Goal: Browse casually: Explore the website without a specific task or goal

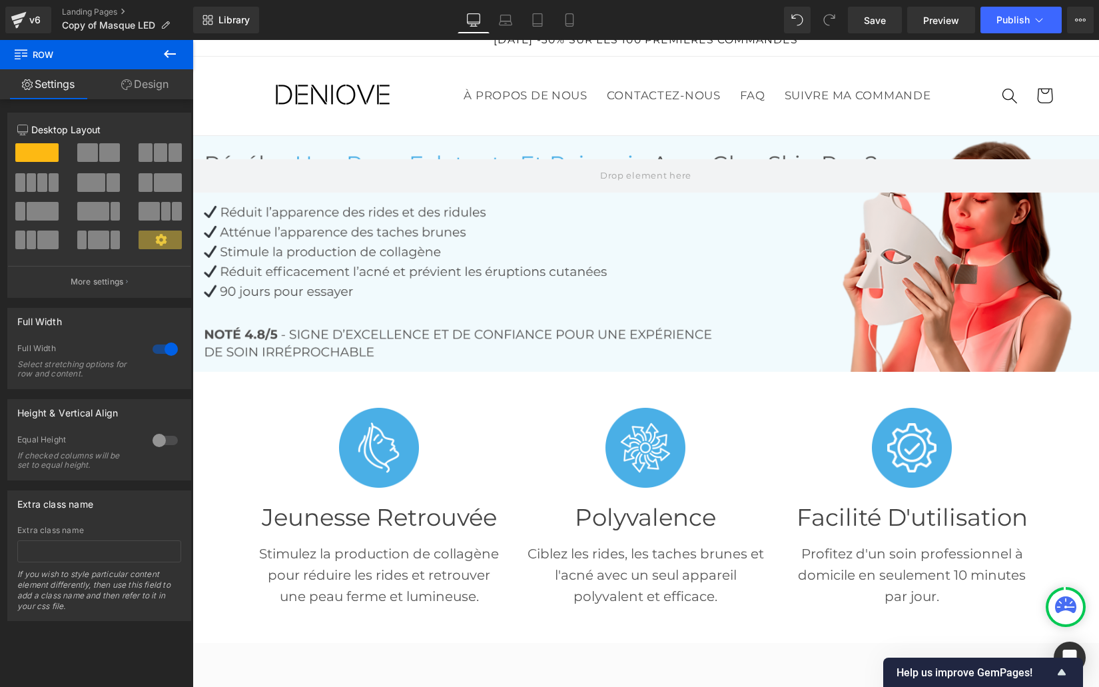
scroll to position [17, 0]
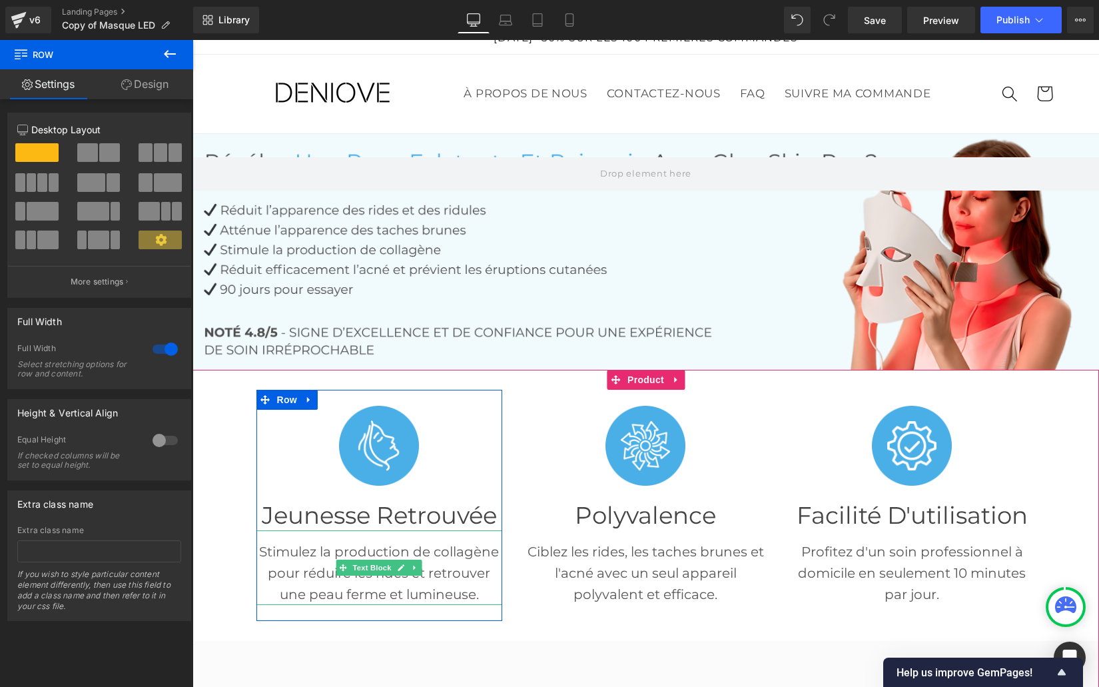
click at [384, 557] on p "Stimulez la production de collagène pour réduire les rides et retrouver une pea…" at bounding box center [379, 573] width 246 height 64
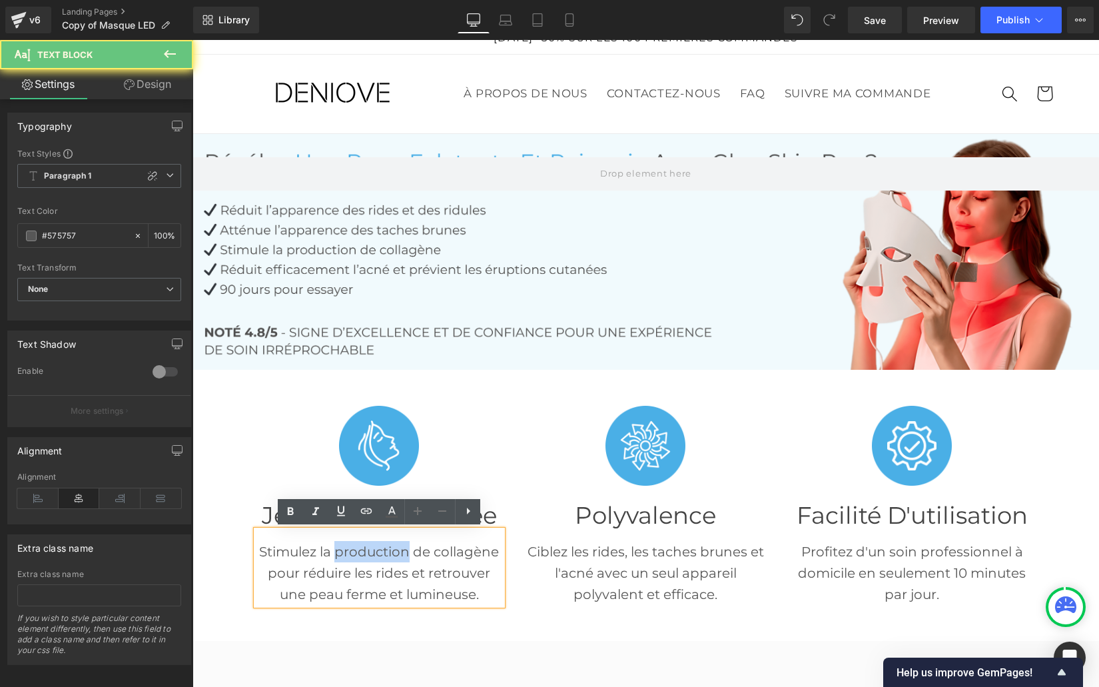
click at [384, 557] on p "Stimulez la production de collagène pour réduire les rides et retrouver une pea…" at bounding box center [379, 573] width 246 height 64
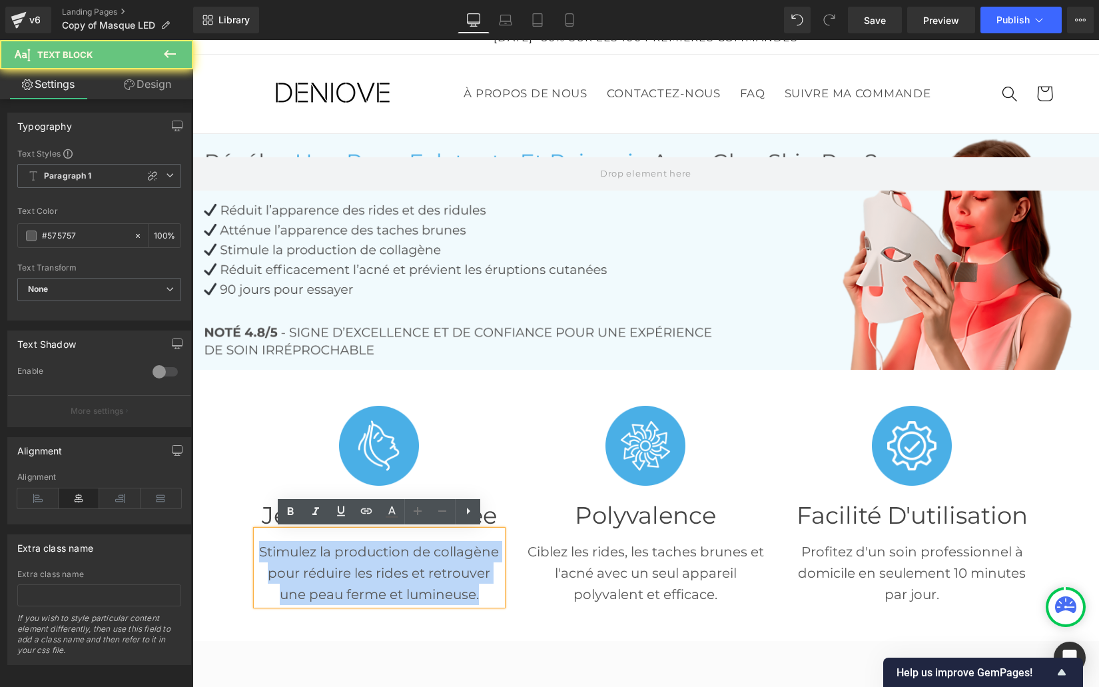
click at [384, 557] on p "Stimulez la production de collagène pour réduire les rides et retrouver une pea…" at bounding box center [379, 573] width 246 height 64
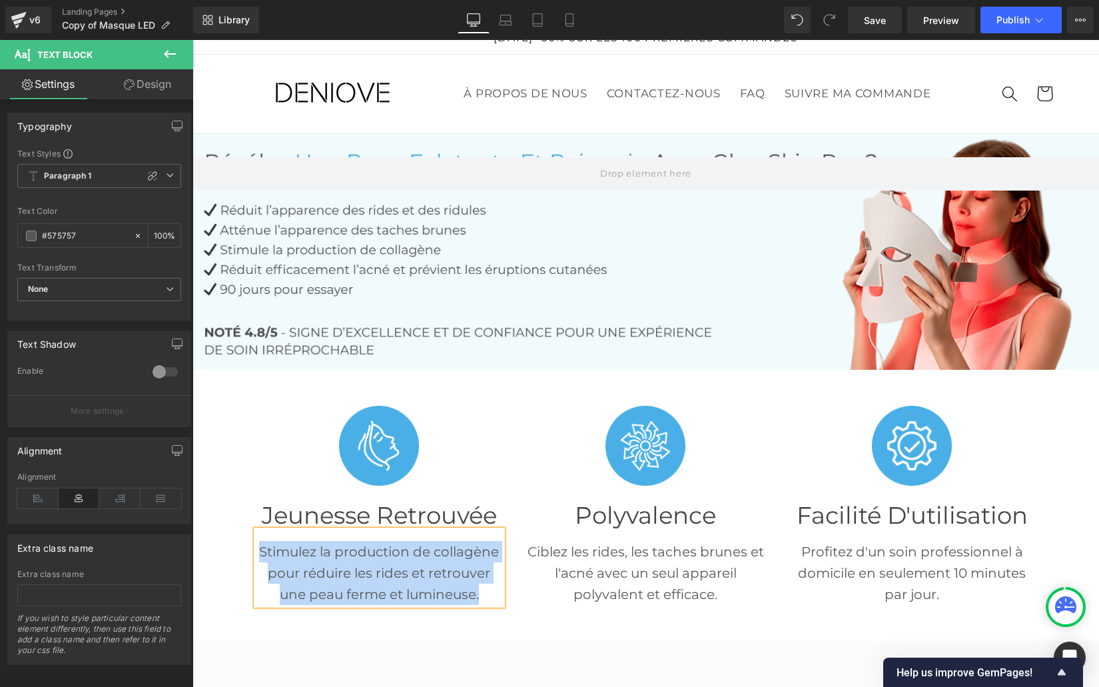
paste div
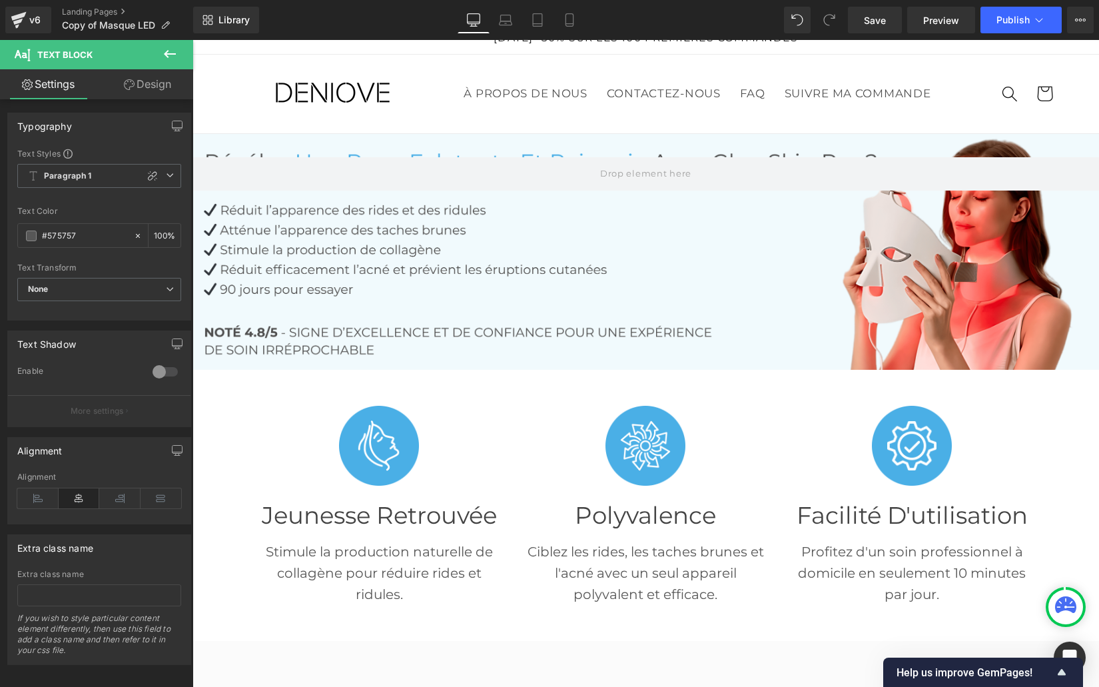
click at [644, 519] on font "Polyvalence" at bounding box center [645, 515] width 141 height 29
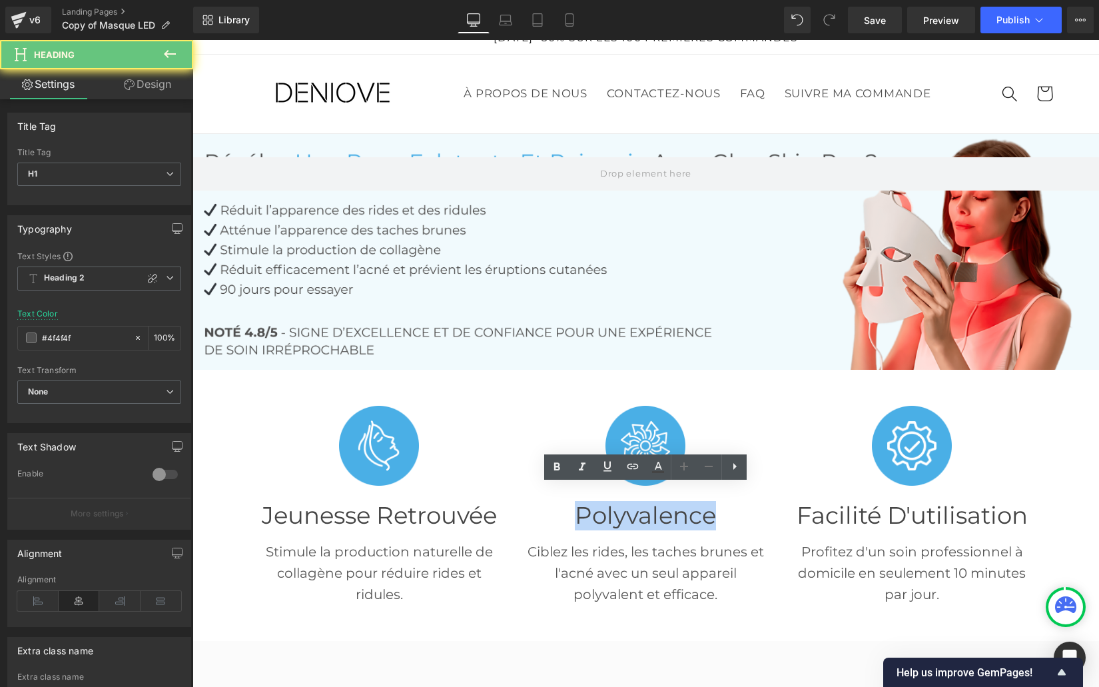
click at [644, 519] on font "Polyvalence" at bounding box center [645, 515] width 141 height 29
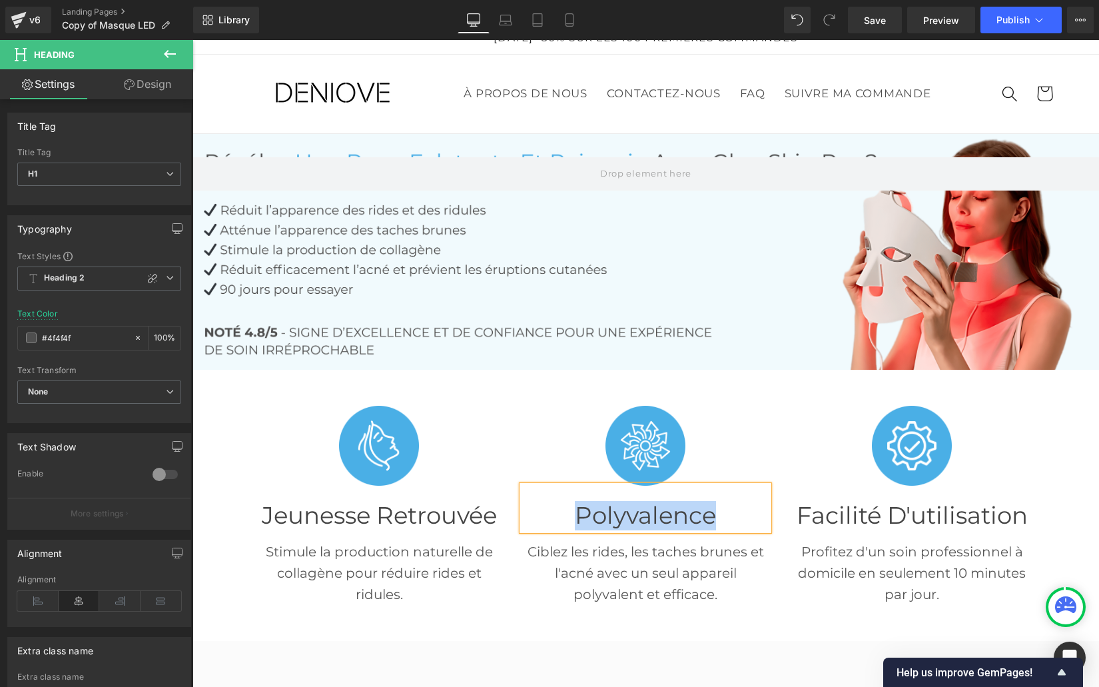
paste div
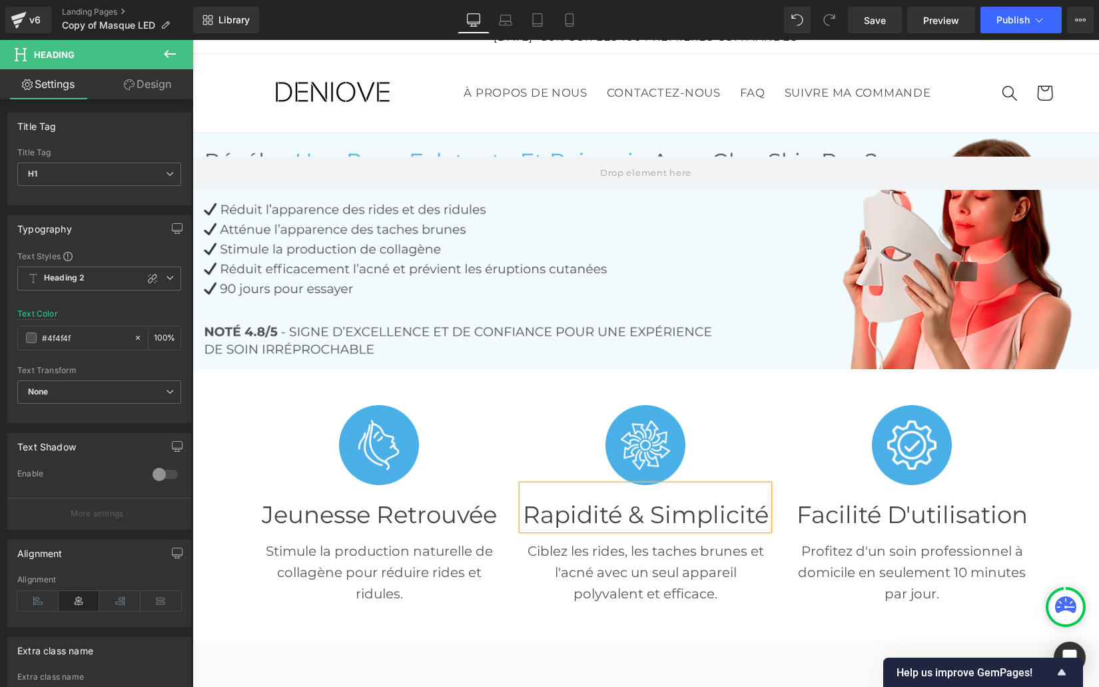
scroll to position [18, 0]
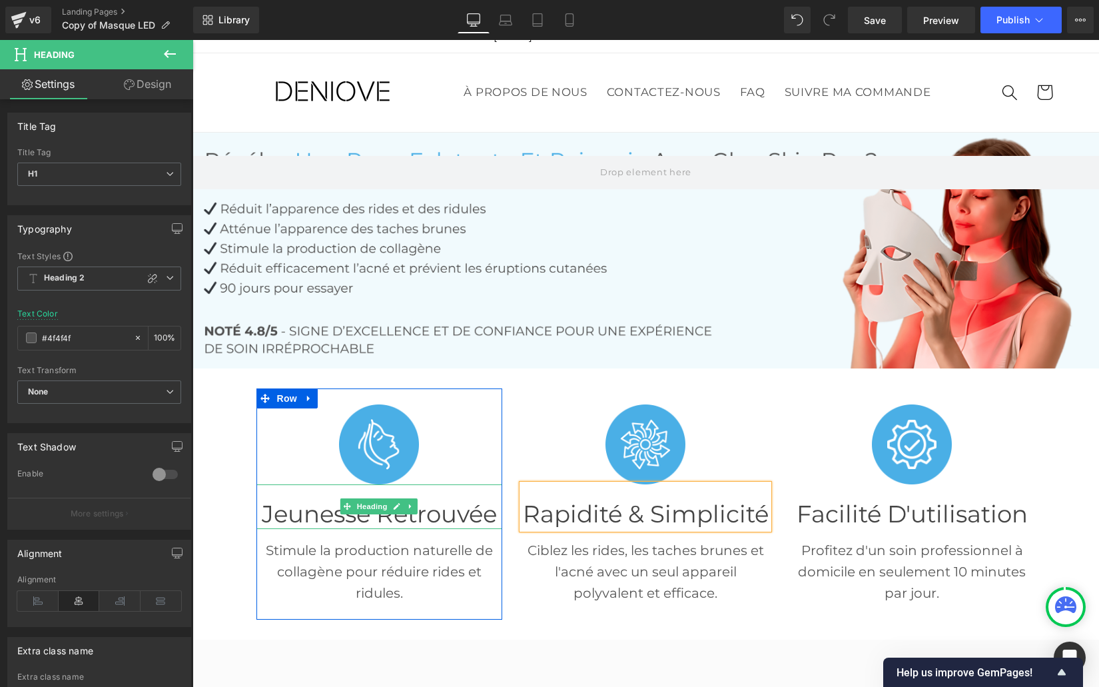
click at [378, 518] on font "Jeunesse retrouvée" at bounding box center [379, 514] width 235 height 29
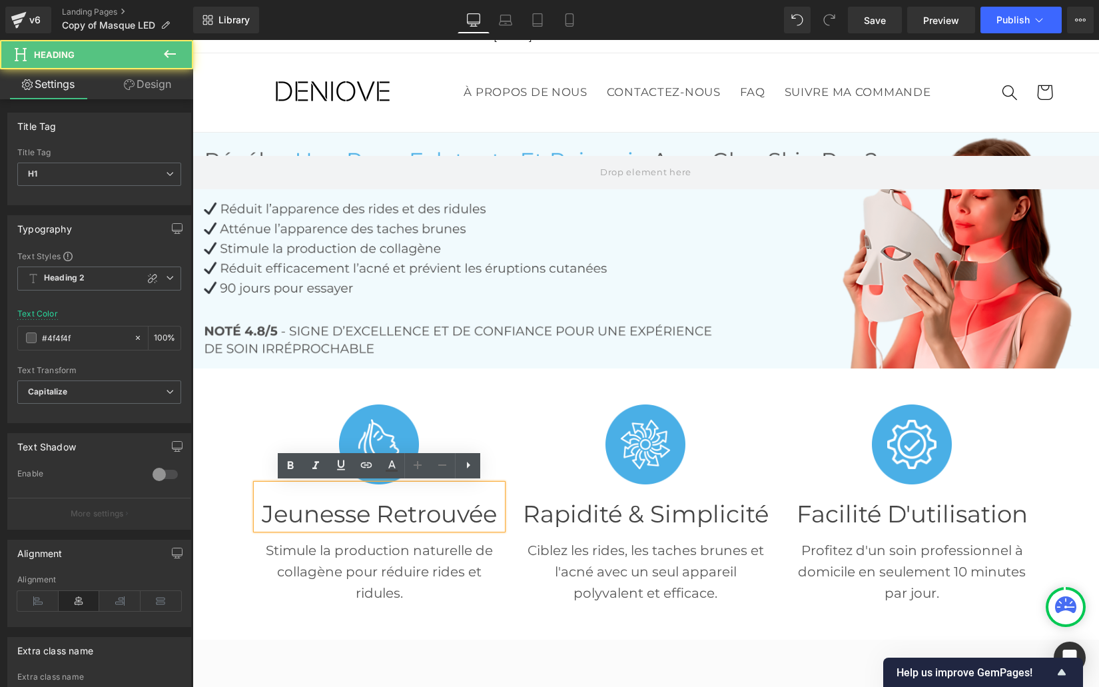
click at [378, 518] on font "Jeunesse retrouvée" at bounding box center [379, 514] width 235 height 29
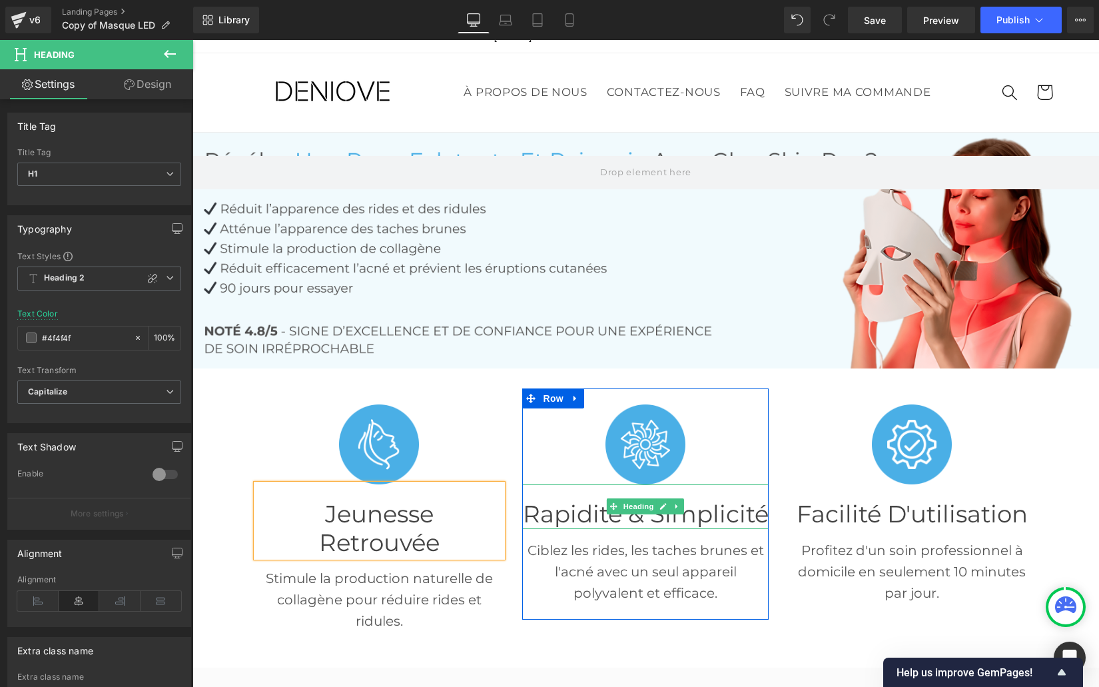
click at [648, 521] on span "Rapidité & Simplicité" at bounding box center [646, 514] width 246 height 29
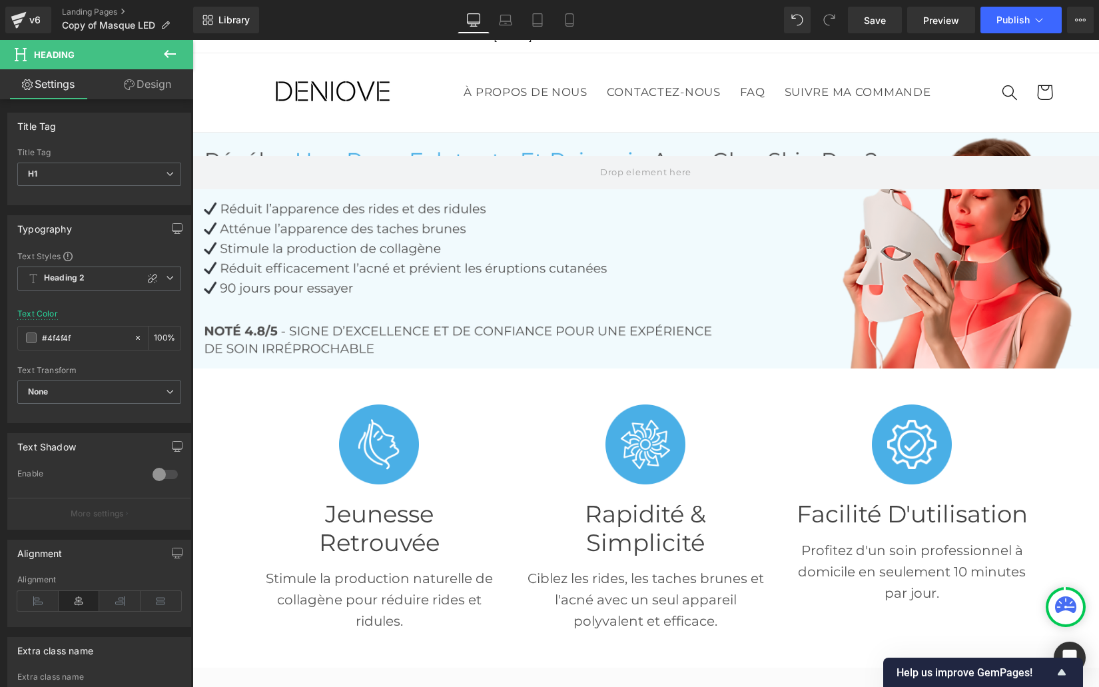
click at [861, 513] on font "Facilité d'utilisation" at bounding box center [912, 514] width 231 height 29
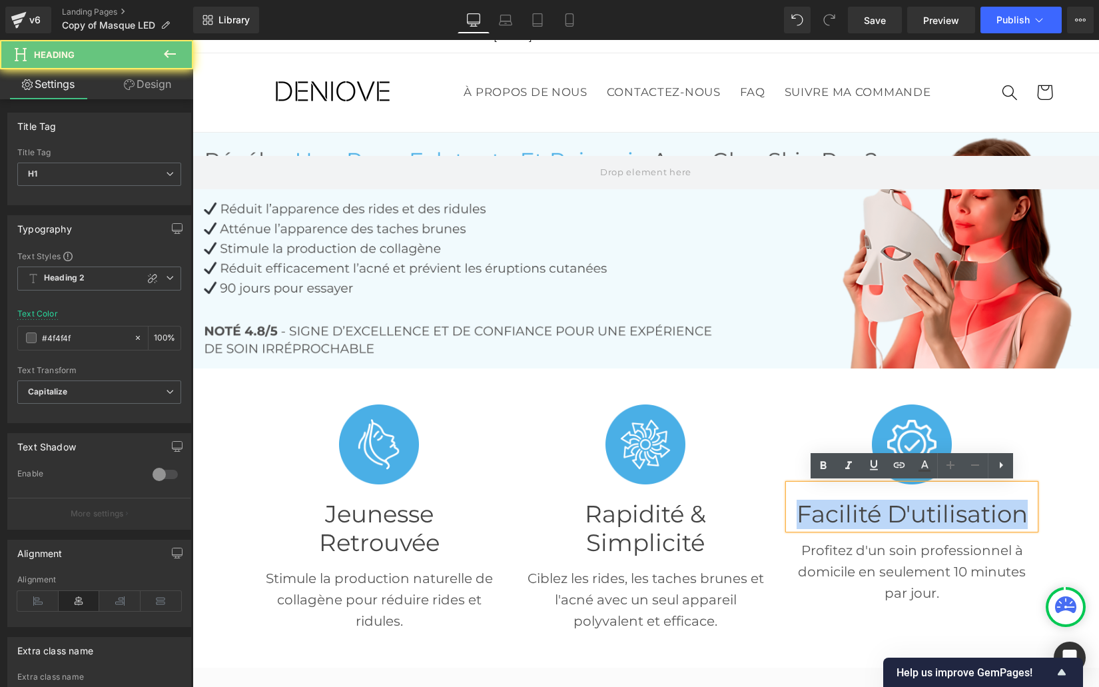
click at [861, 513] on font "Facilité d'utilisation" at bounding box center [912, 514] width 231 height 29
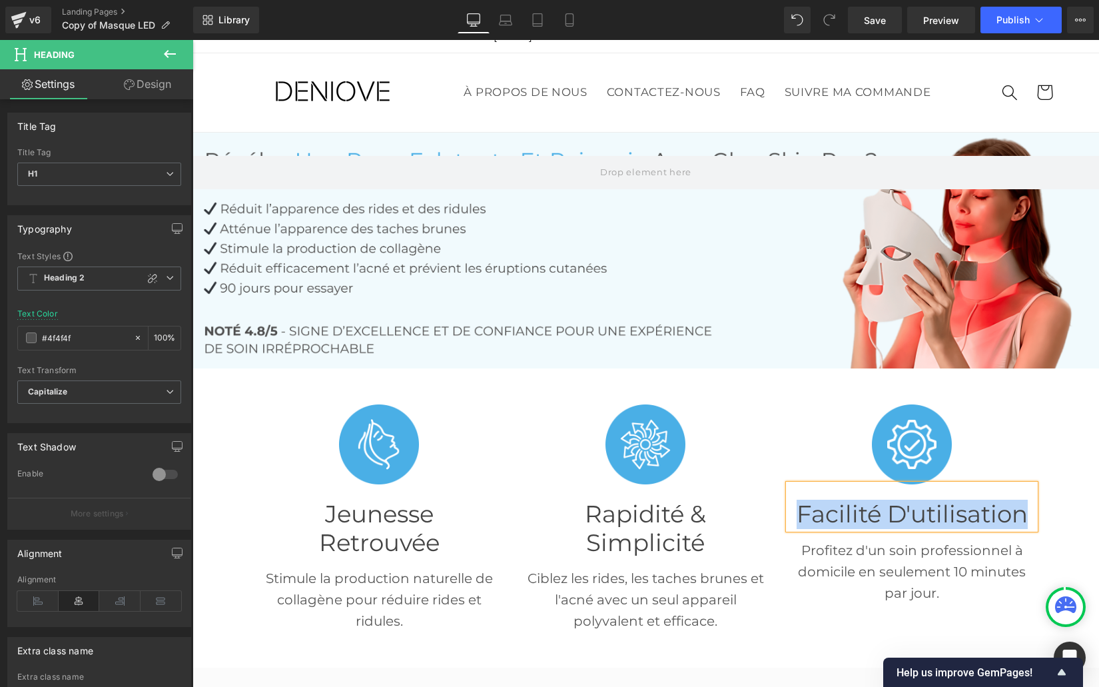
paste div
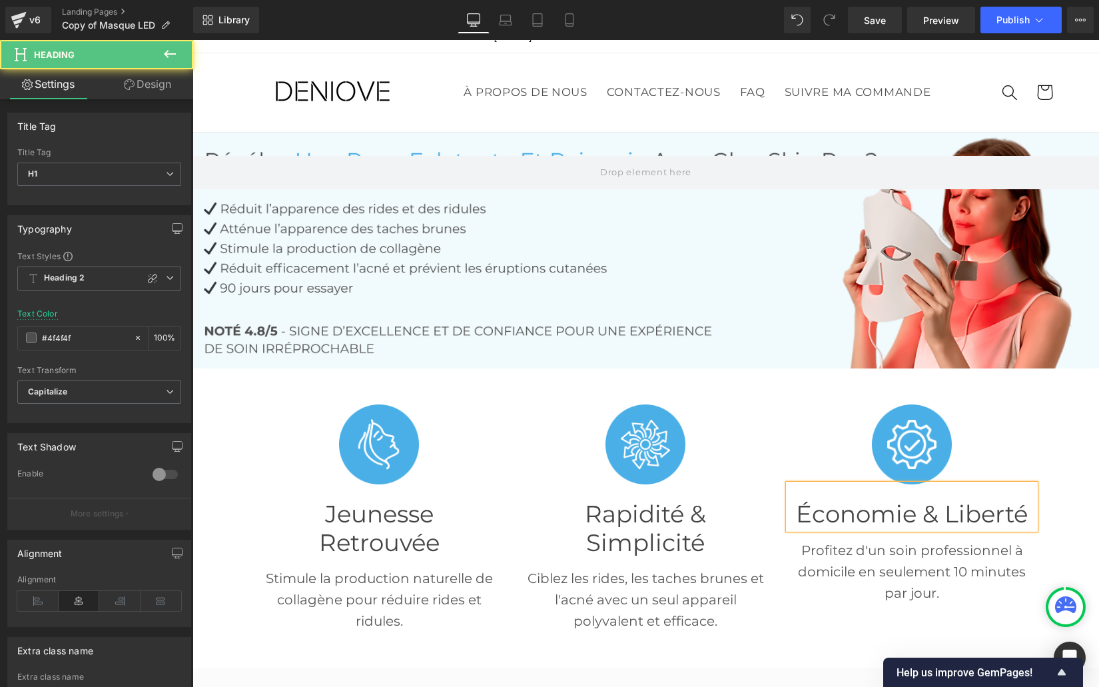
click at [941, 516] on span "Économie & Liberté" at bounding box center [912, 514] width 232 height 29
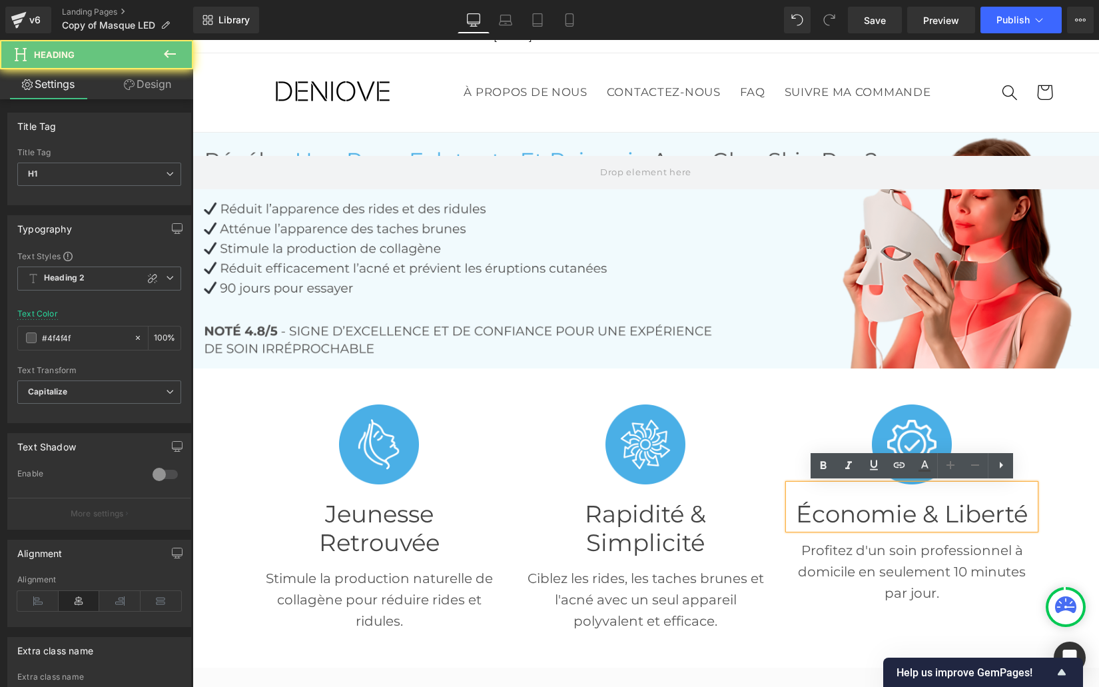
click at [947, 516] on span "Économie & Liberté" at bounding box center [912, 514] width 232 height 29
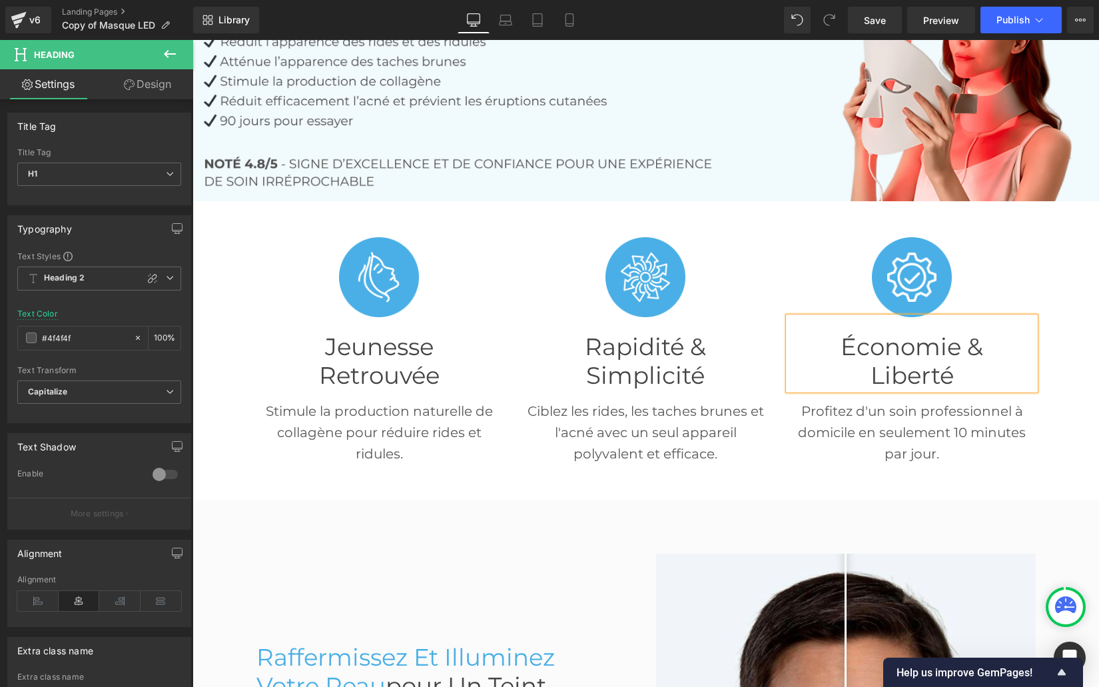
scroll to position [191, 0]
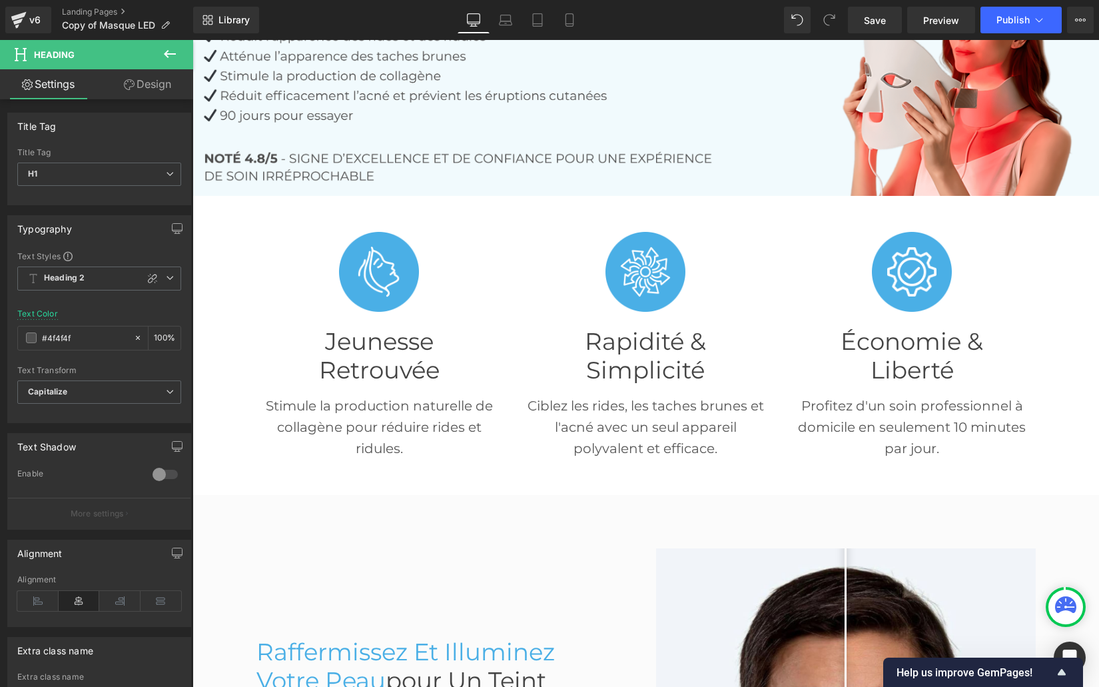
click at [638, 419] on div "Ciblez les rides, les taches brunes et l'acné avec un seul appareil polyvalent …" at bounding box center [645, 421] width 246 height 75
click at [638, 419] on p "Ciblez les rides, les taches brunes et l'acné avec un seul appareil polyvalent …" at bounding box center [645, 427] width 246 height 64
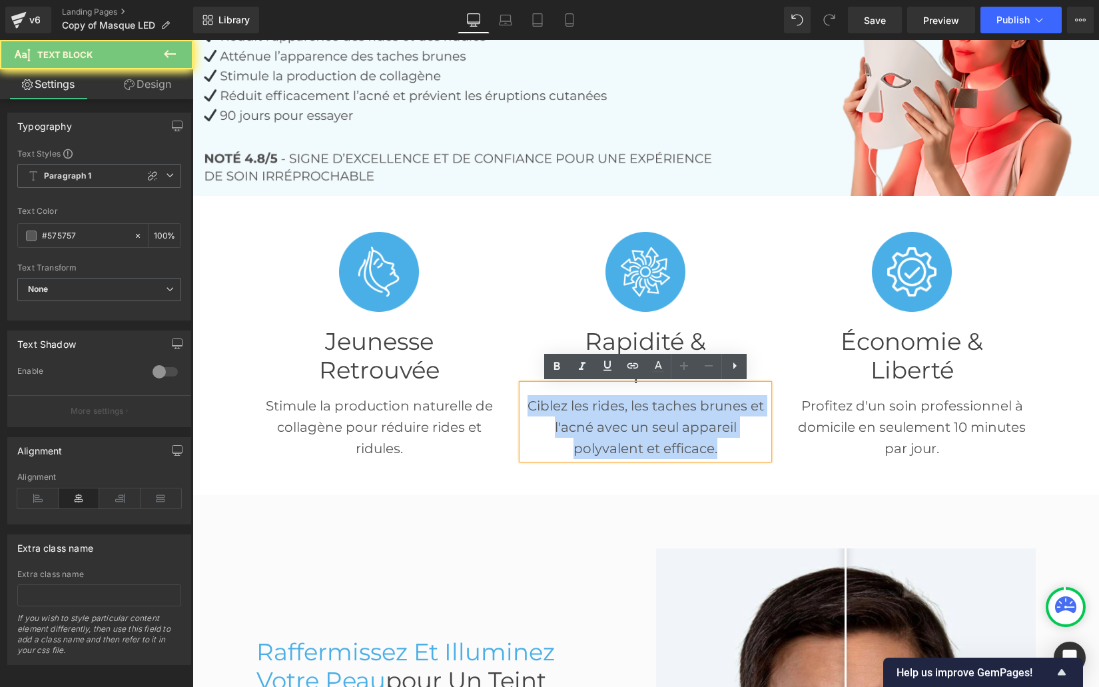
click at [638, 419] on p "Ciblez les rides, les taches brunes et l'acné avec un seul appareil polyvalent …" at bounding box center [645, 427] width 246 height 64
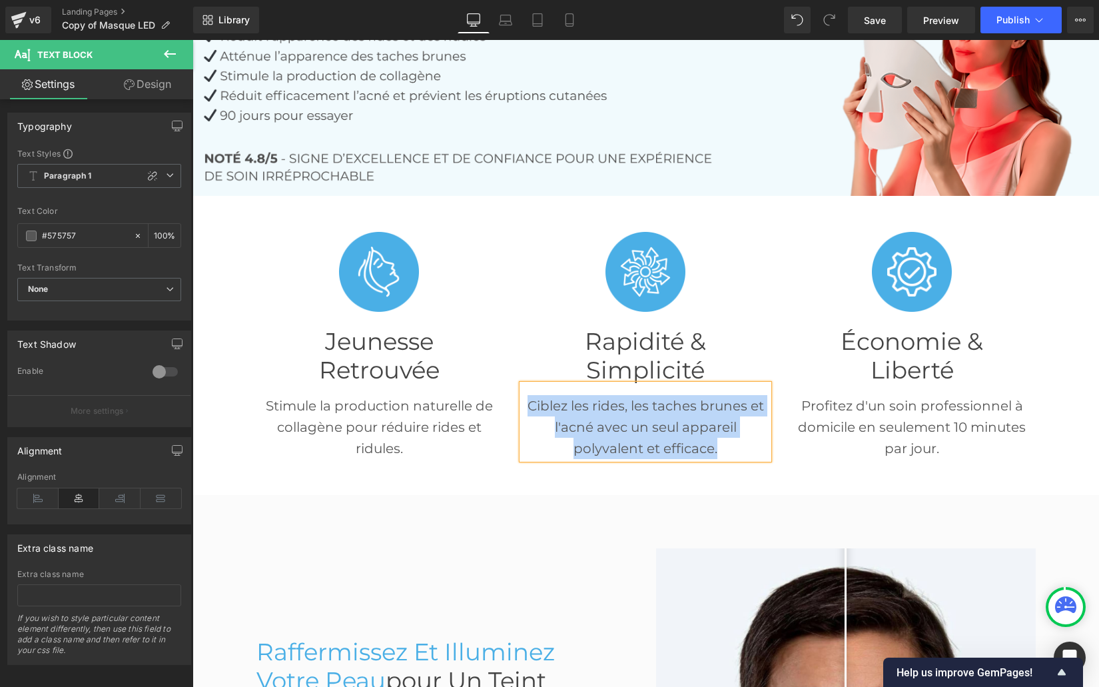
paste div
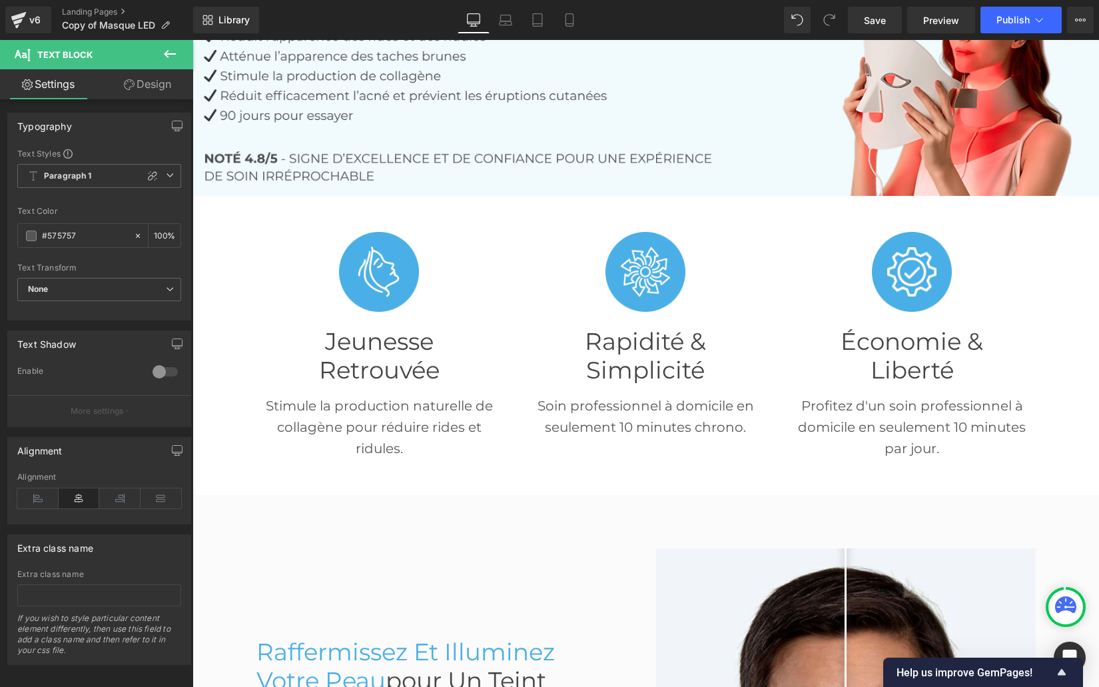
click at [891, 412] on p "Profitez d'un soin professionnel à domicile en seulement 10 minutes par jour." at bounding box center [912, 427] width 246 height 64
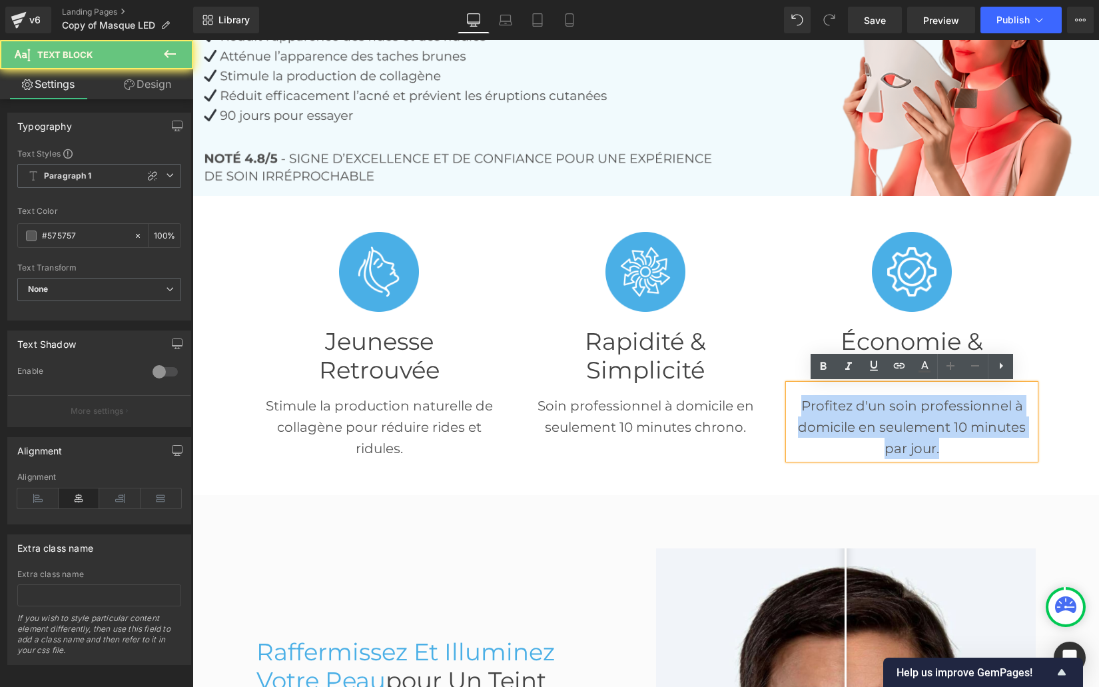
click at [891, 412] on p "Profitez d'un soin professionnel à domicile en seulement 10 minutes par jour." at bounding box center [912, 427] width 246 height 64
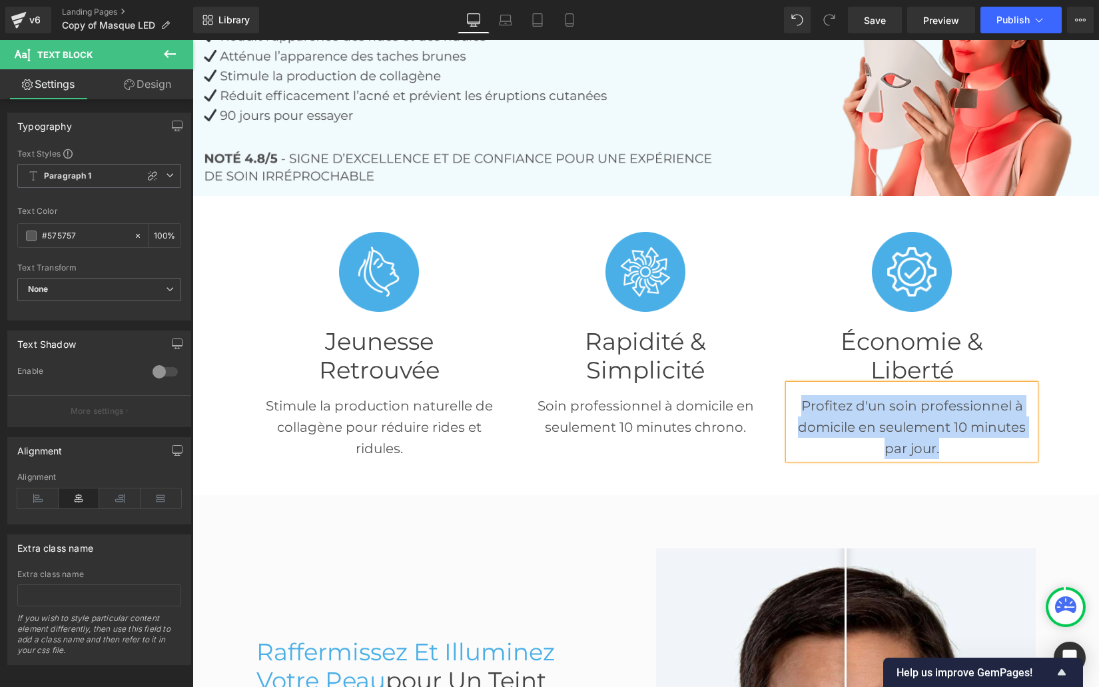
paste div
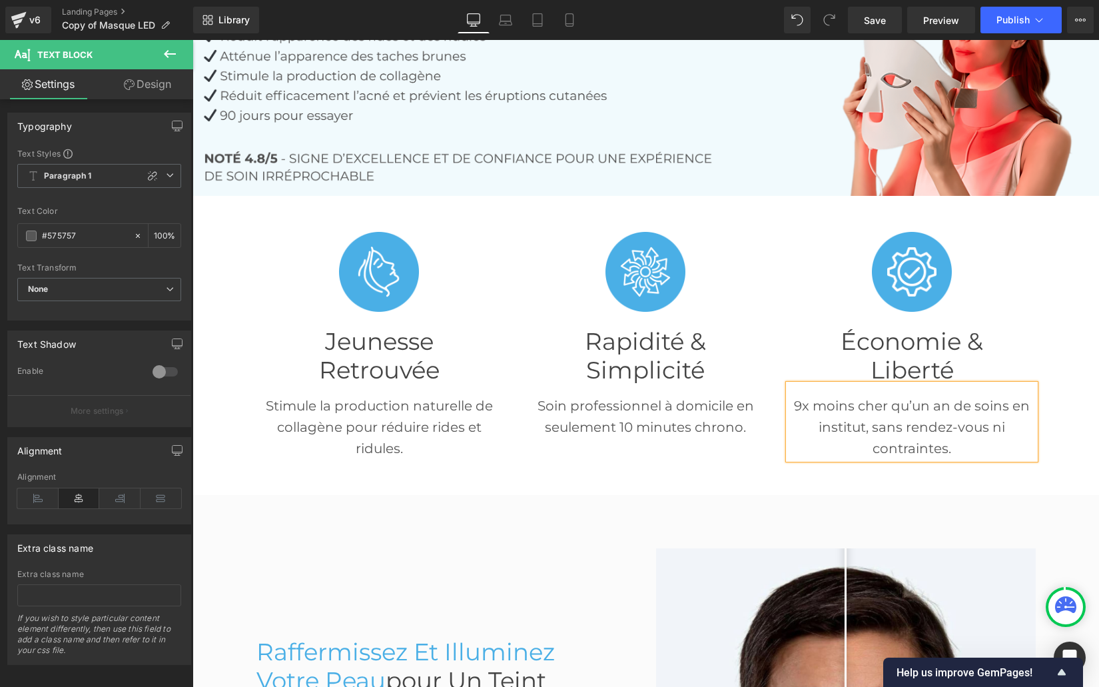
click at [526, 467] on div "Image Jeunesse retrouvée Heading Stimule la production naturelle de collagène p…" at bounding box center [645, 345] width 799 height 299
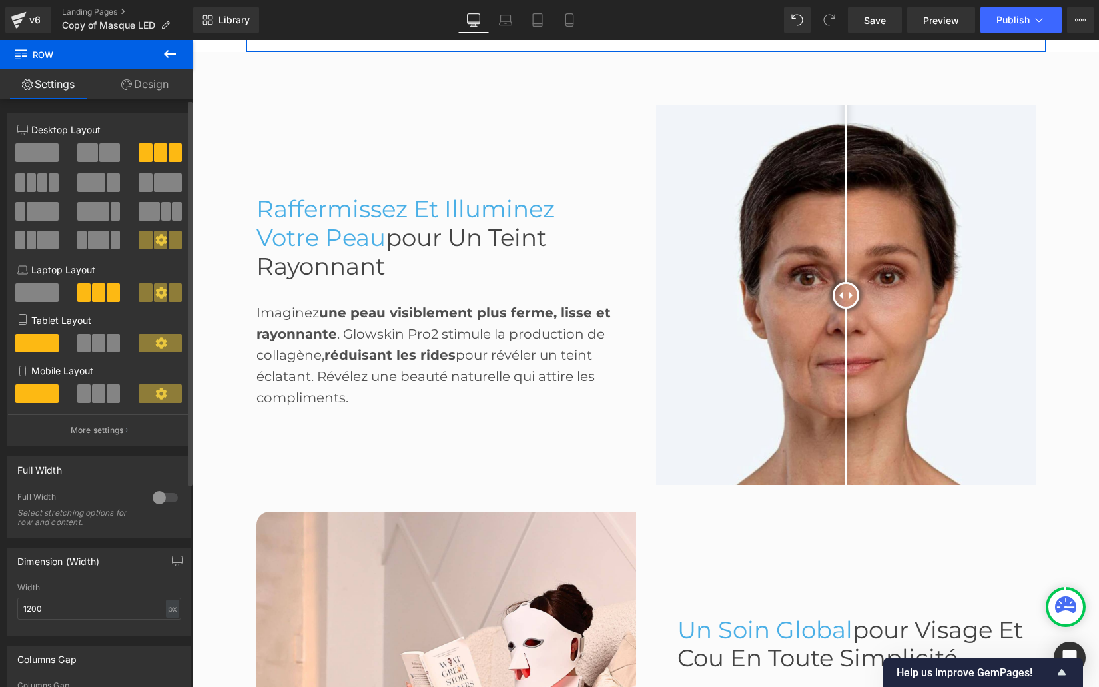
scroll to position [3, 0]
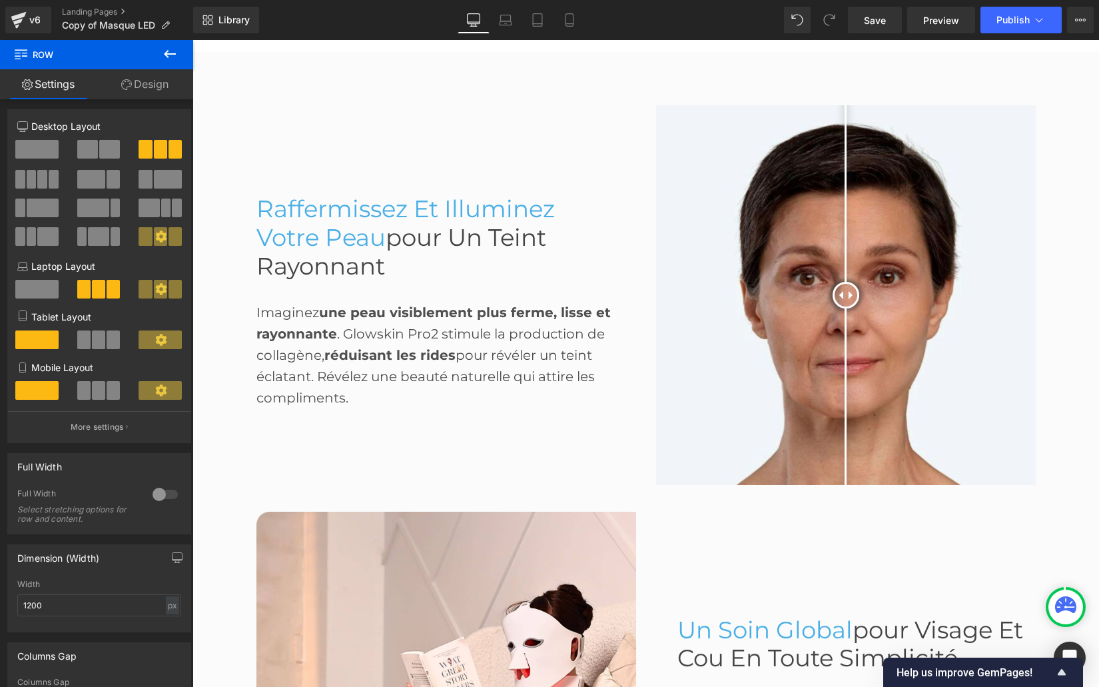
click at [414, 237] on div "Raffermissez et Illuminez Votre Peau pour un Teint Rayonnant Heading" at bounding box center [435, 237] width 358 height 85
click at [414, 237] on span "pour un Teint Rayonnant" at bounding box center [401, 251] width 290 height 57
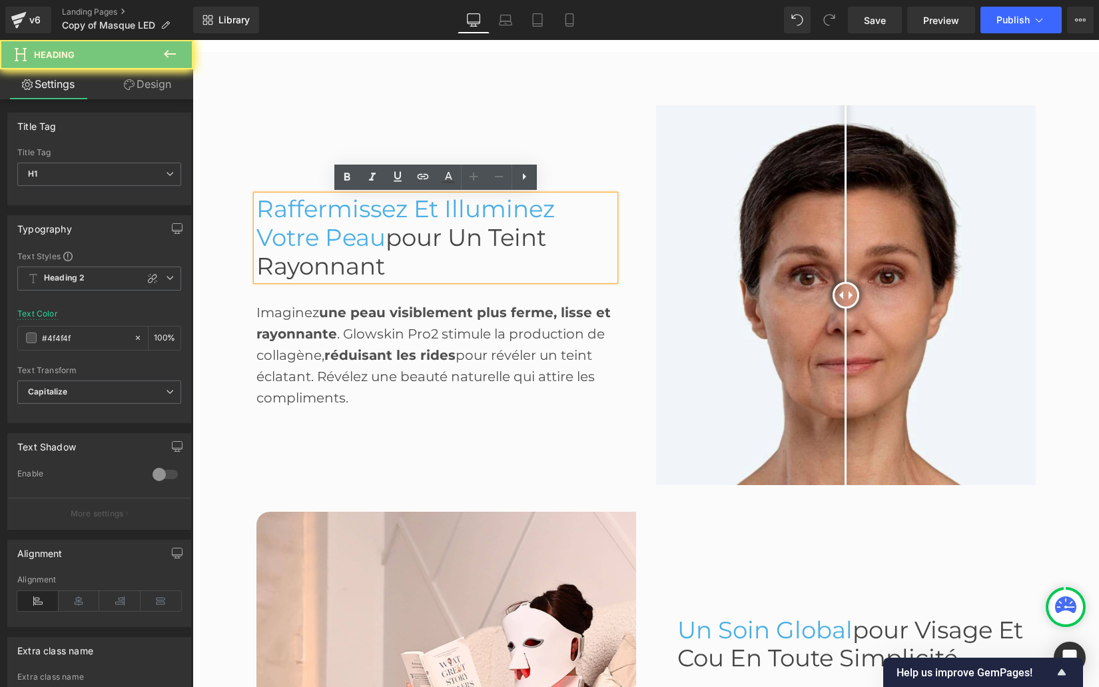
click at [414, 237] on span "pour un Teint Rayonnant" at bounding box center [401, 251] width 290 height 57
paste div
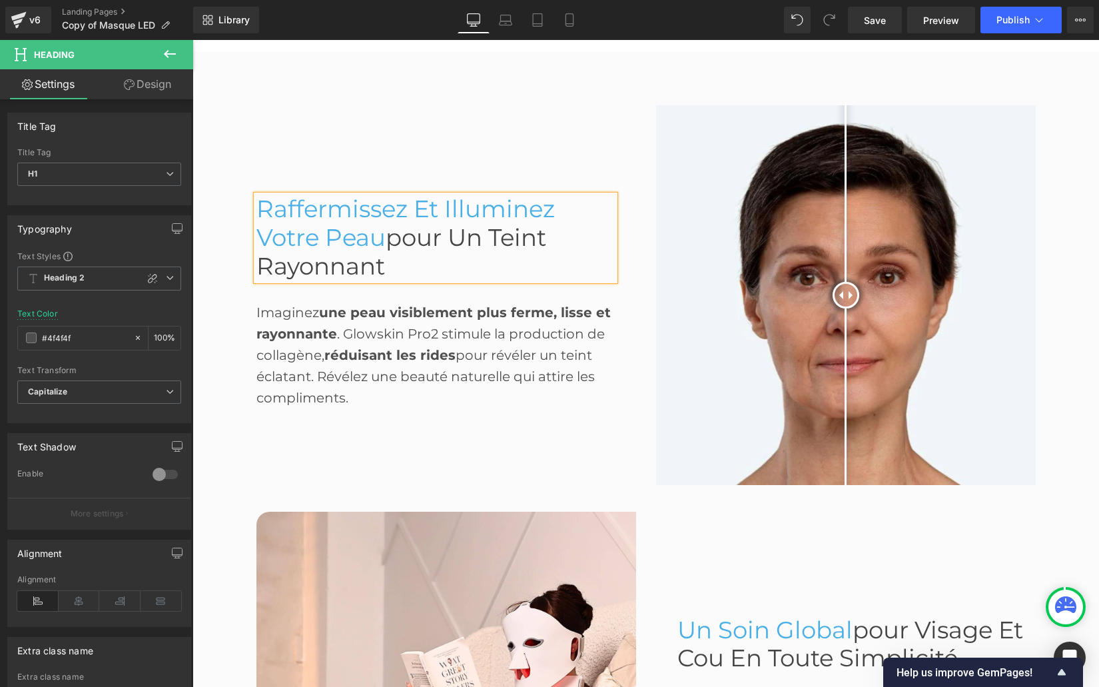
scroll to position [648, 0]
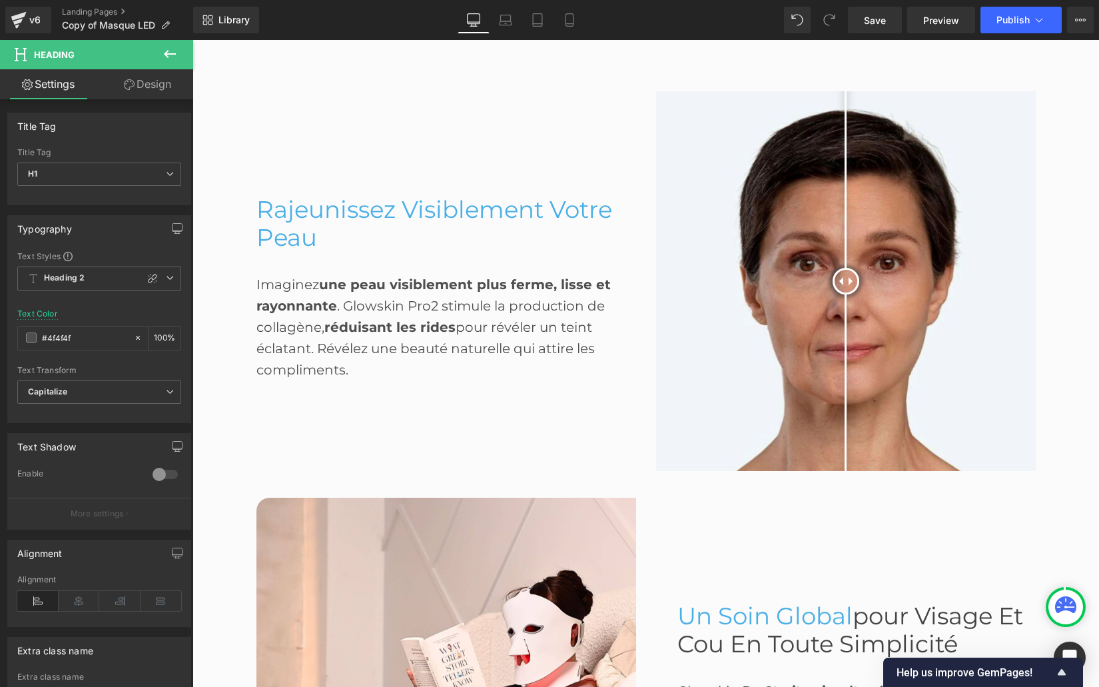
click at [382, 326] on strong "réduisant les rides" at bounding box center [389, 327] width 131 height 16
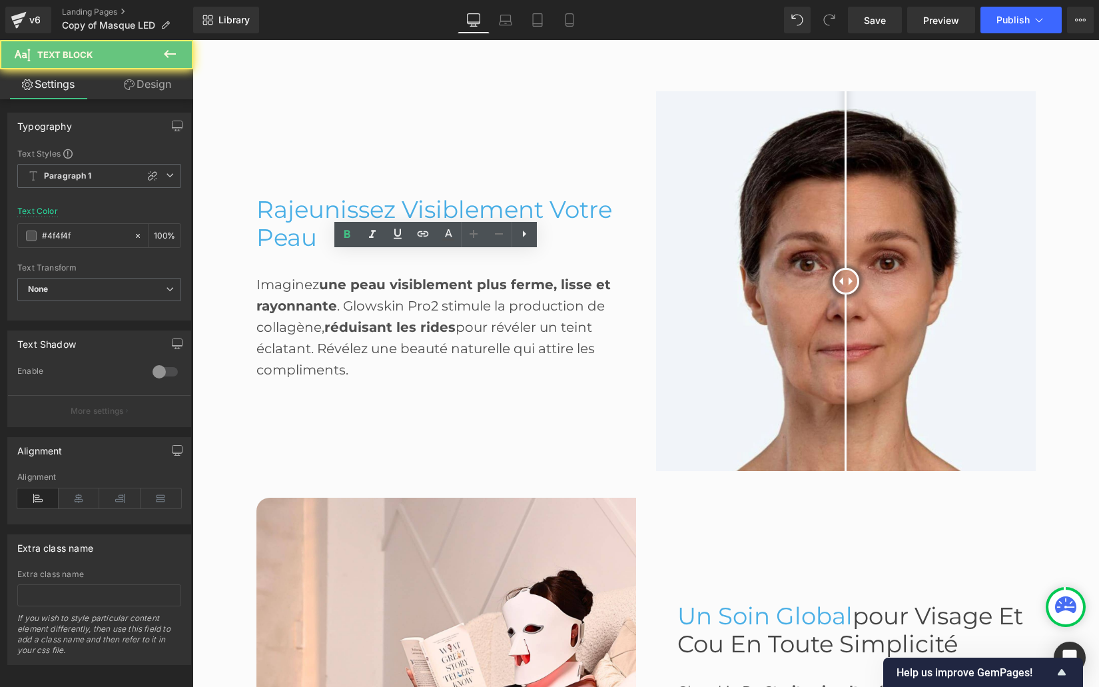
click at [382, 326] on strong "réduisant les rides" at bounding box center [389, 327] width 131 height 16
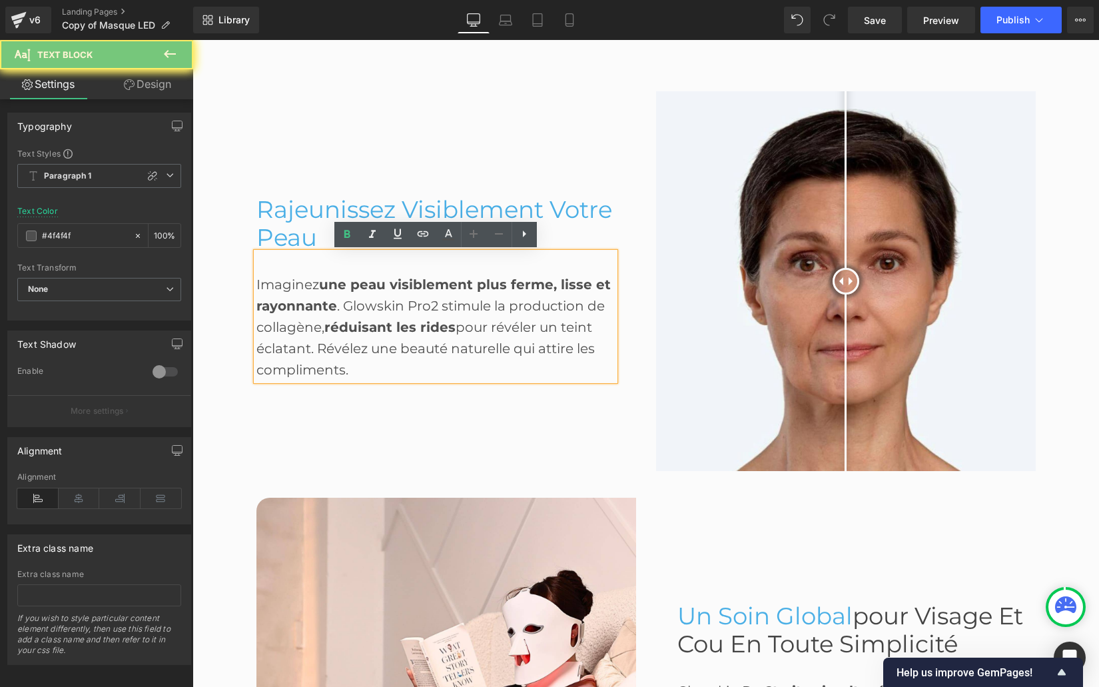
click at [382, 326] on strong "réduisant les rides" at bounding box center [389, 327] width 131 height 16
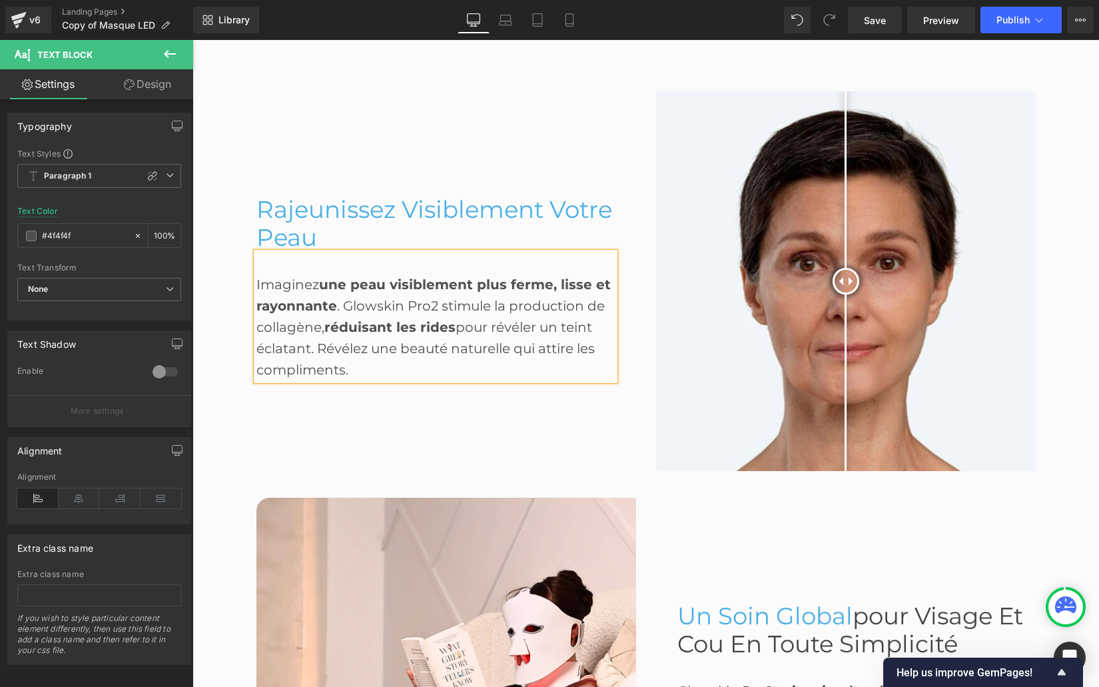
paste div
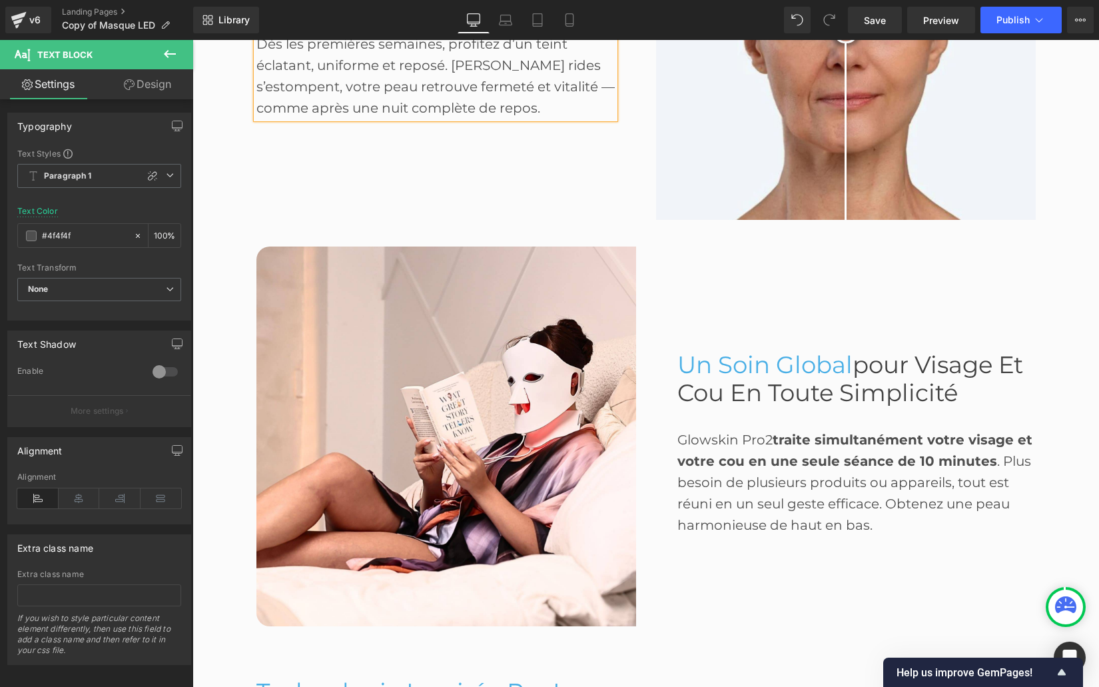
scroll to position [901, 0]
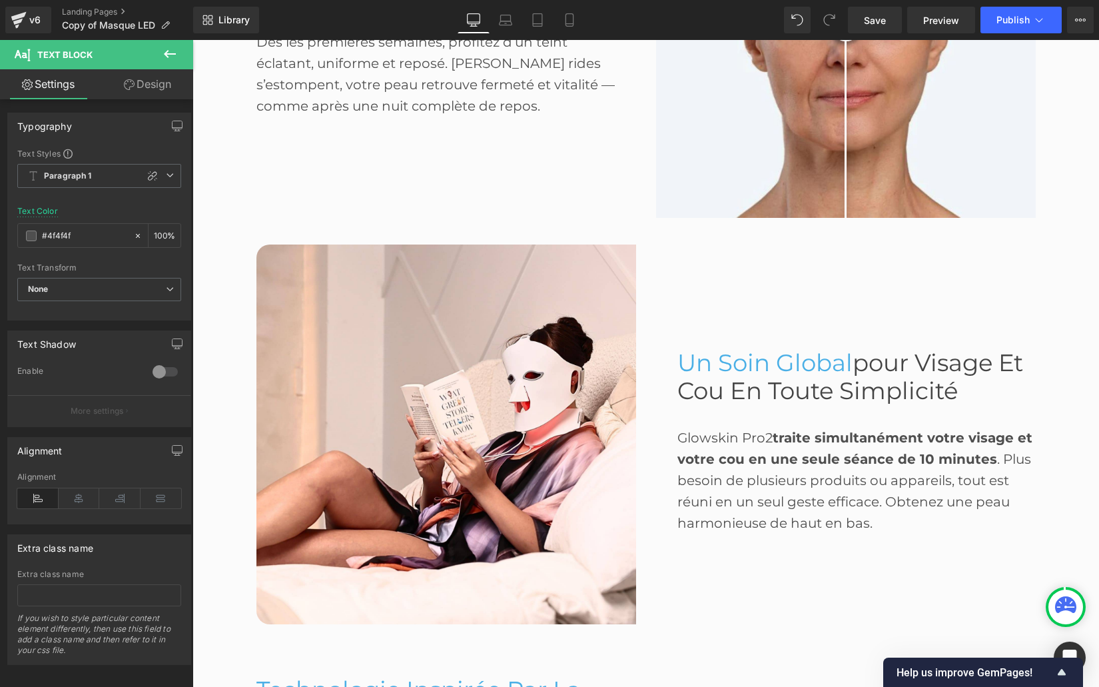
click at [823, 373] on div "Un Soin Global pour Visage et Cou en Toute Simplicité Heading" at bounding box center [857, 377] width 358 height 57
click at [823, 373] on span "Un Soin Global" at bounding box center [765, 362] width 175 height 29
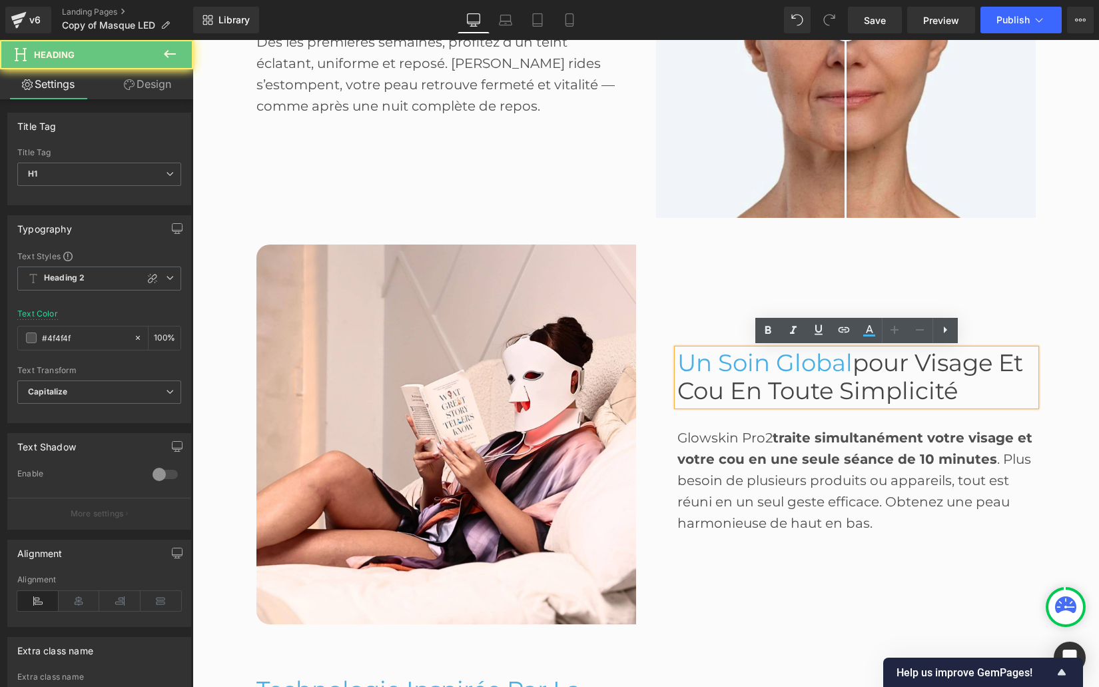
click at [823, 373] on span "Un Soin Global" at bounding box center [765, 362] width 175 height 29
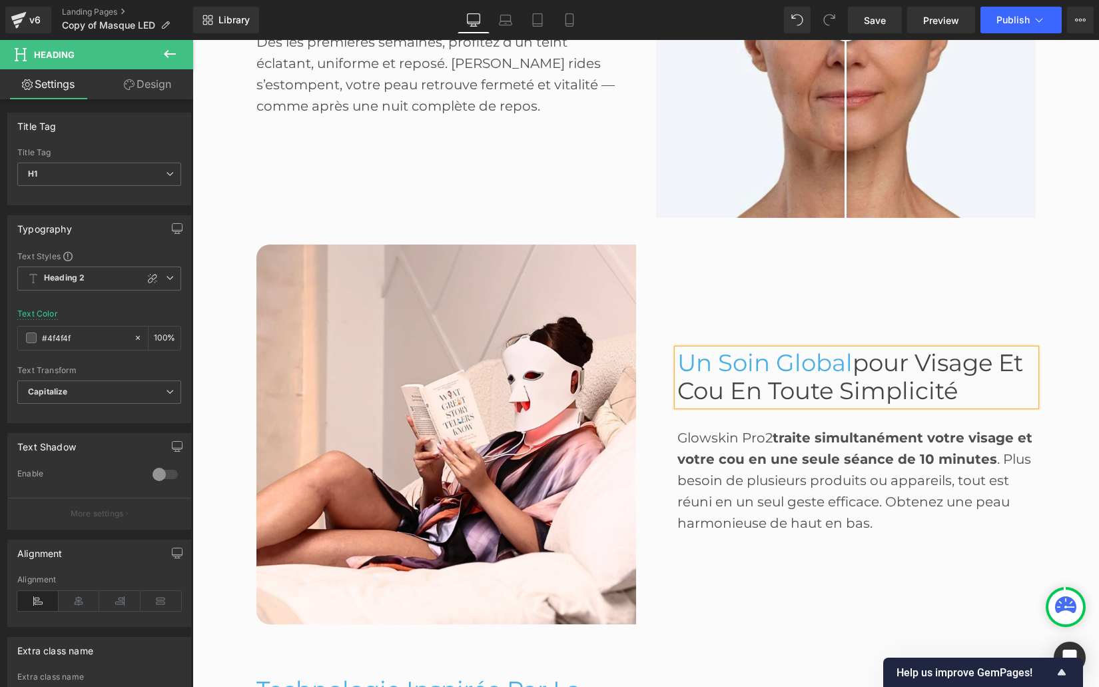
paste div
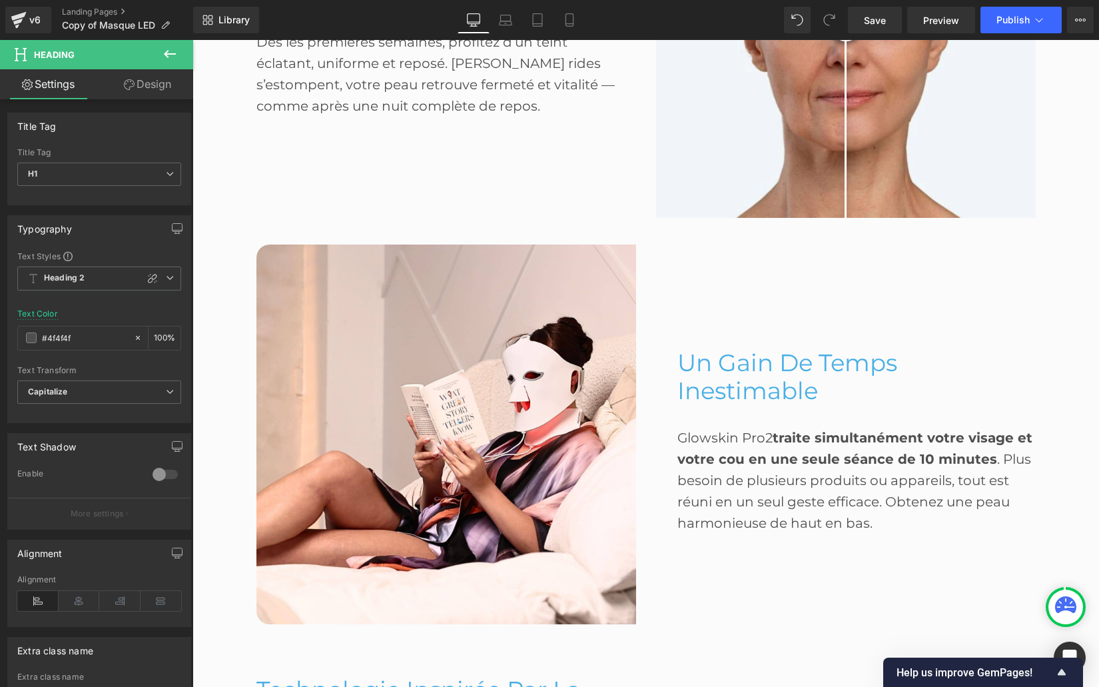
click at [765, 464] on strong "traite simultanément votre visage et votre cou en une seule séance de 10 minutes" at bounding box center [855, 448] width 355 height 37
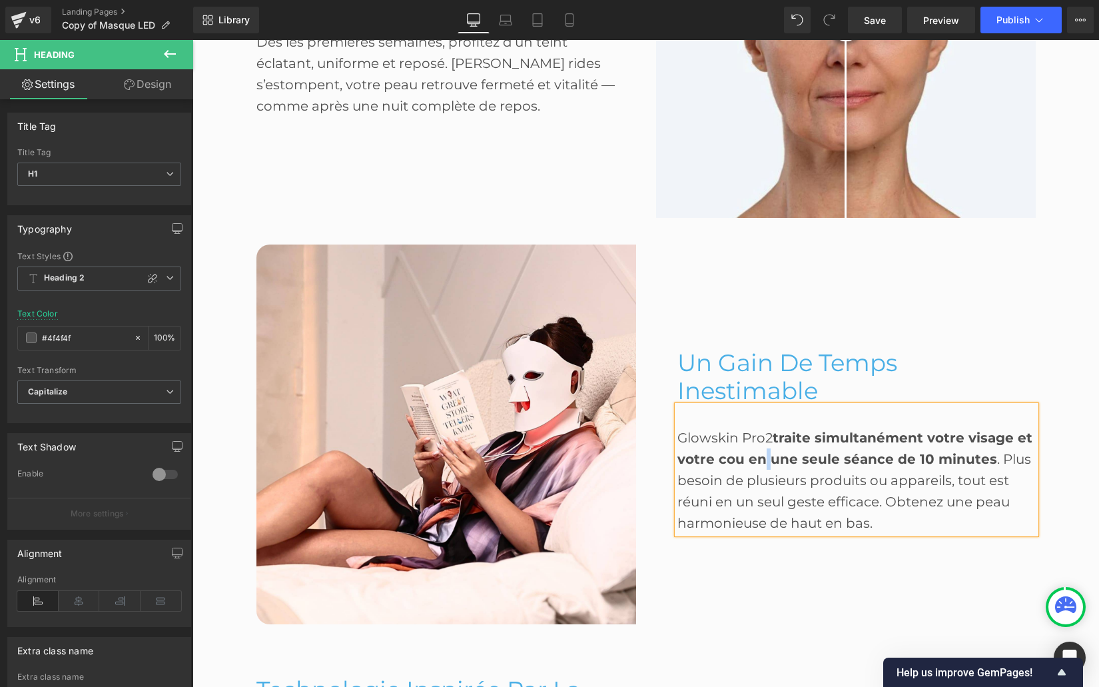
click at [765, 464] on strong "traite simultanément votre visage et votre cou en une seule séance de 10 minutes" at bounding box center [855, 448] width 355 height 37
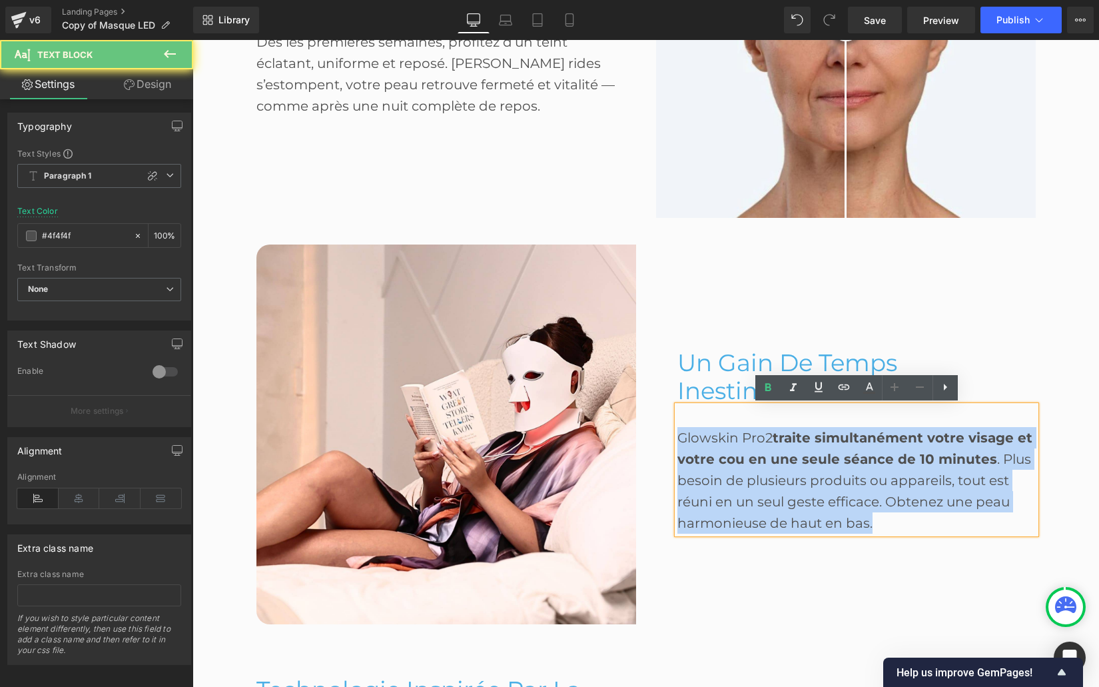
click at [765, 464] on strong "traite simultanément votre visage et votre cou en une seule séance de 10 minutes" at bounding box center [855, 448] width 355 height 37
paste div
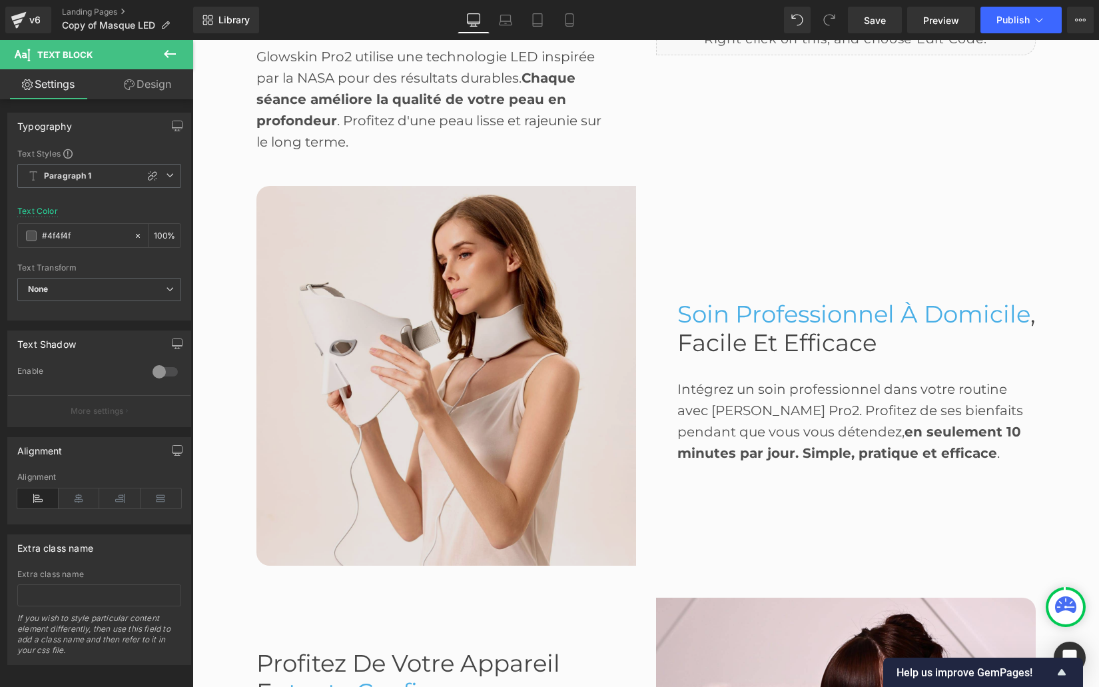
scroll to position [1659, 0]
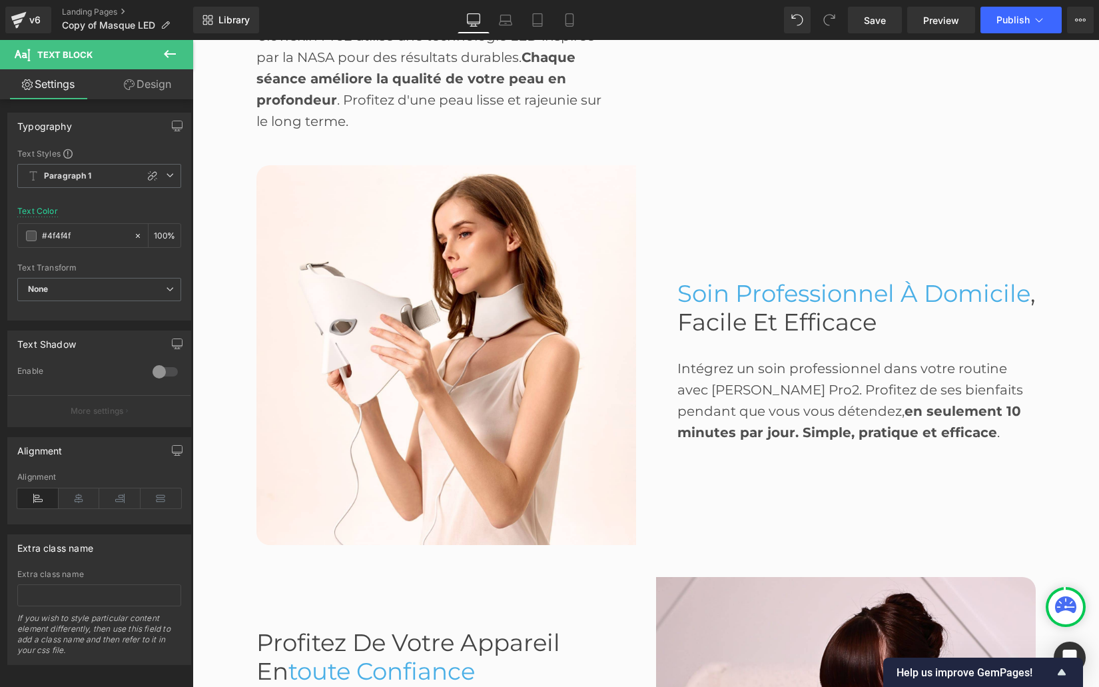
click at [752, 308] on span "Soin Professionnel à Domicile" at bounding box center [854, 293] width 353 height 29
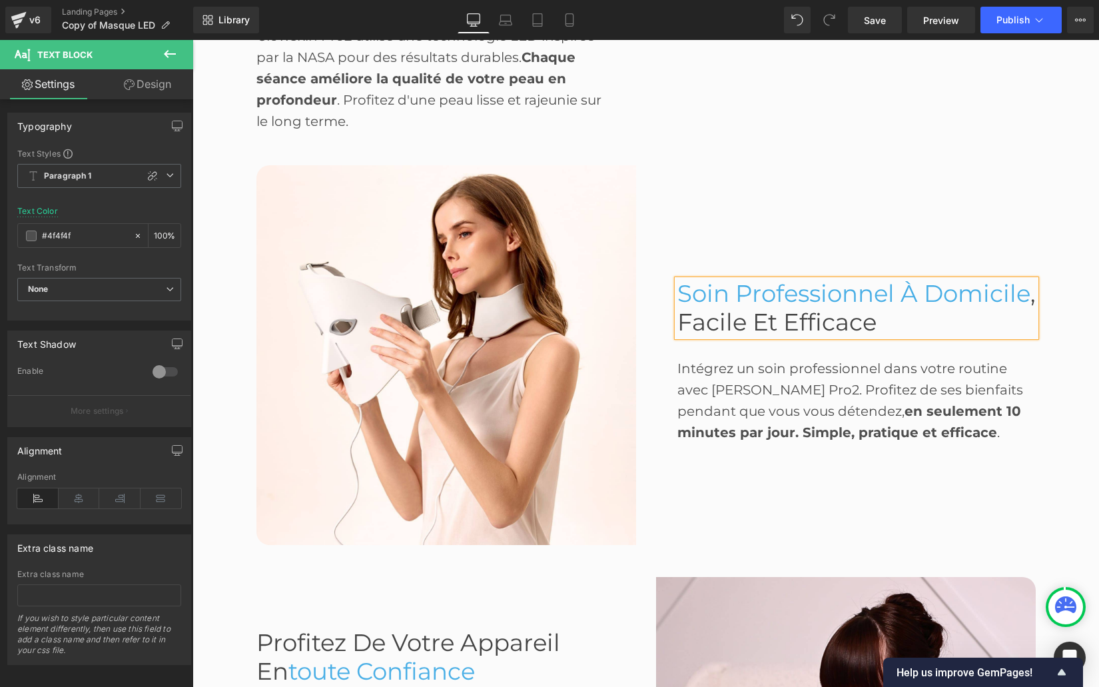
click at [752, 308] on span "Soin Professionnel à Domicile" at bounding box center [854, 293] width 353 height 29
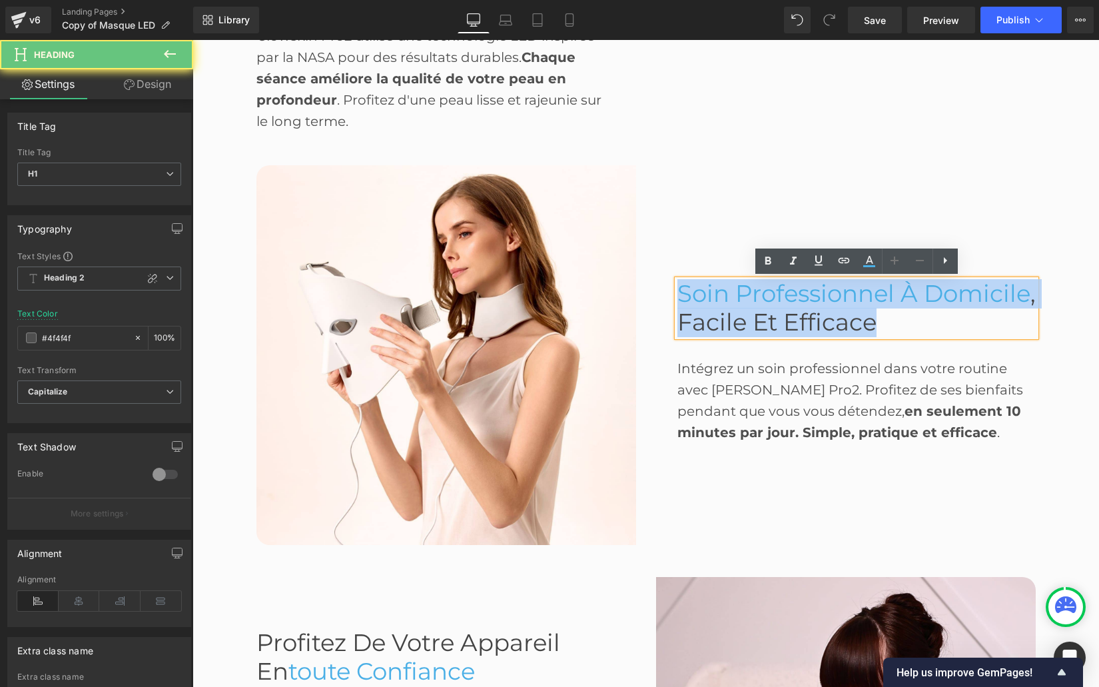
click at [752, 308] on span "Soin Professionnel à Domicile" at bounding box center [854, 293] width 353 height 29
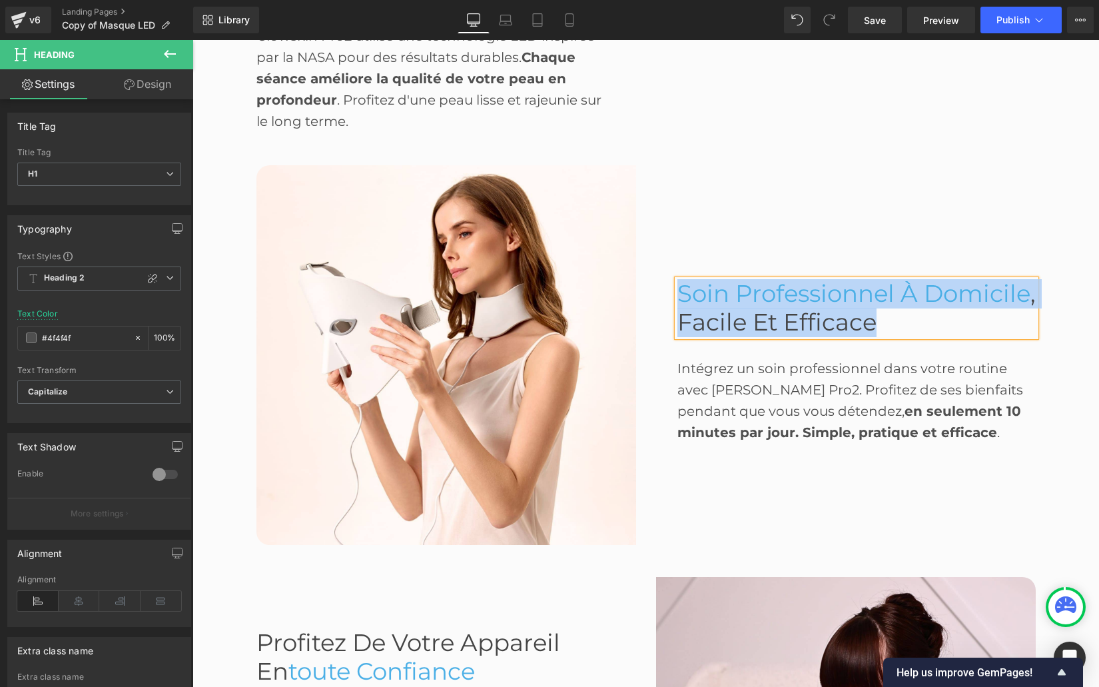
paste div
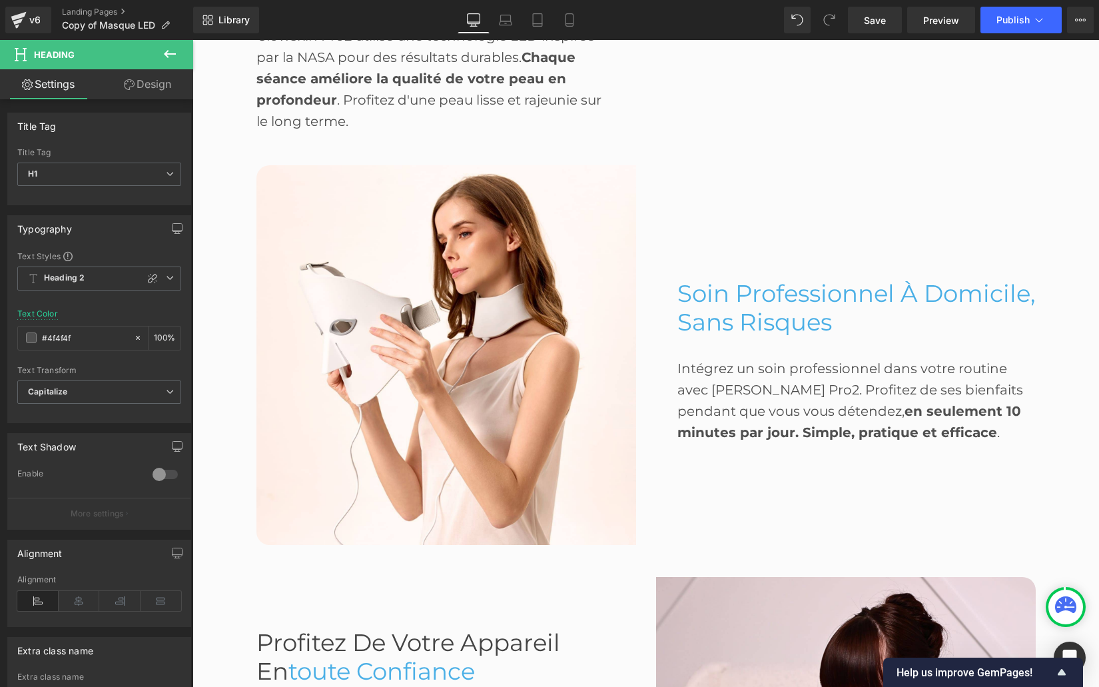
click at [808, 417] on div "Intégrez un soin professionnel dans votre routine avec [PERSON_NAME] Pro2. Prof…" at bounding box center [857, 400] width 358 height 85
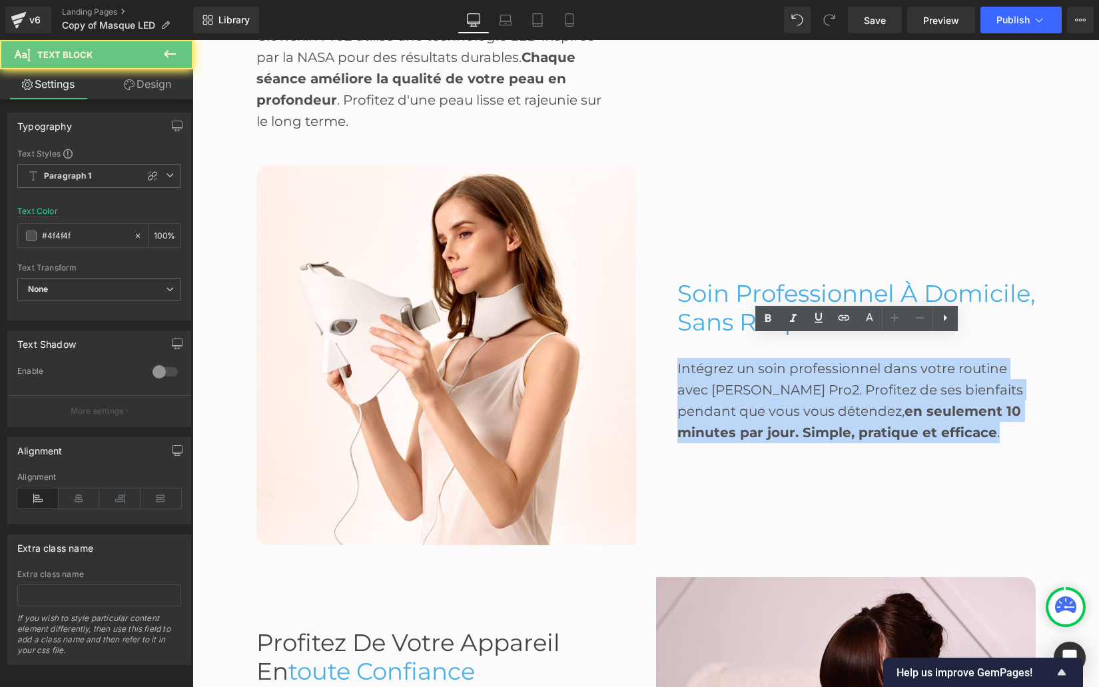
click at [808, 417] on div "Intégrez un soin professionnel dans votre routine avec [PERSON_NAME] Pro2. Prof…" at bounding box center [857, 400] width 358 height 85
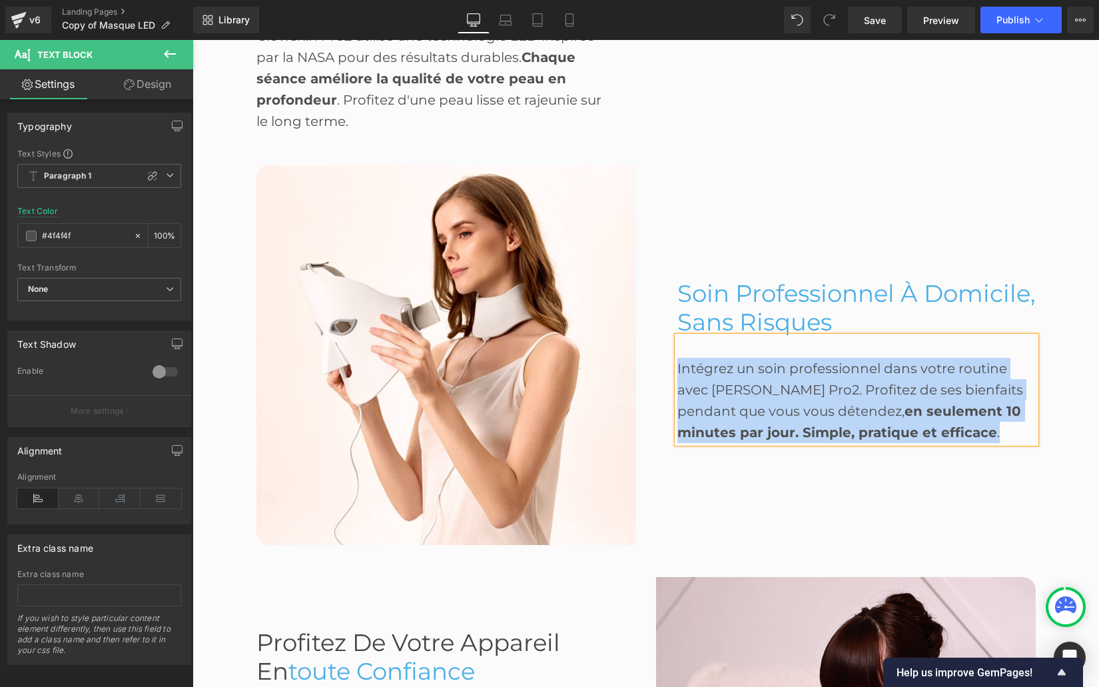
paste div
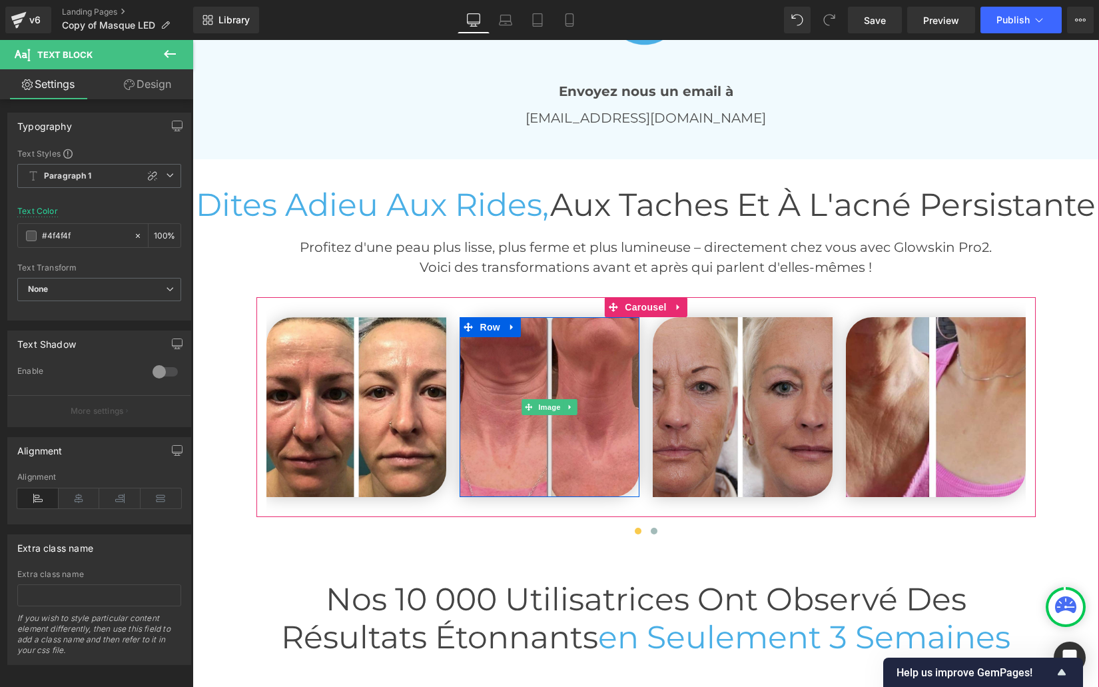
scroll to position [2784, 0]
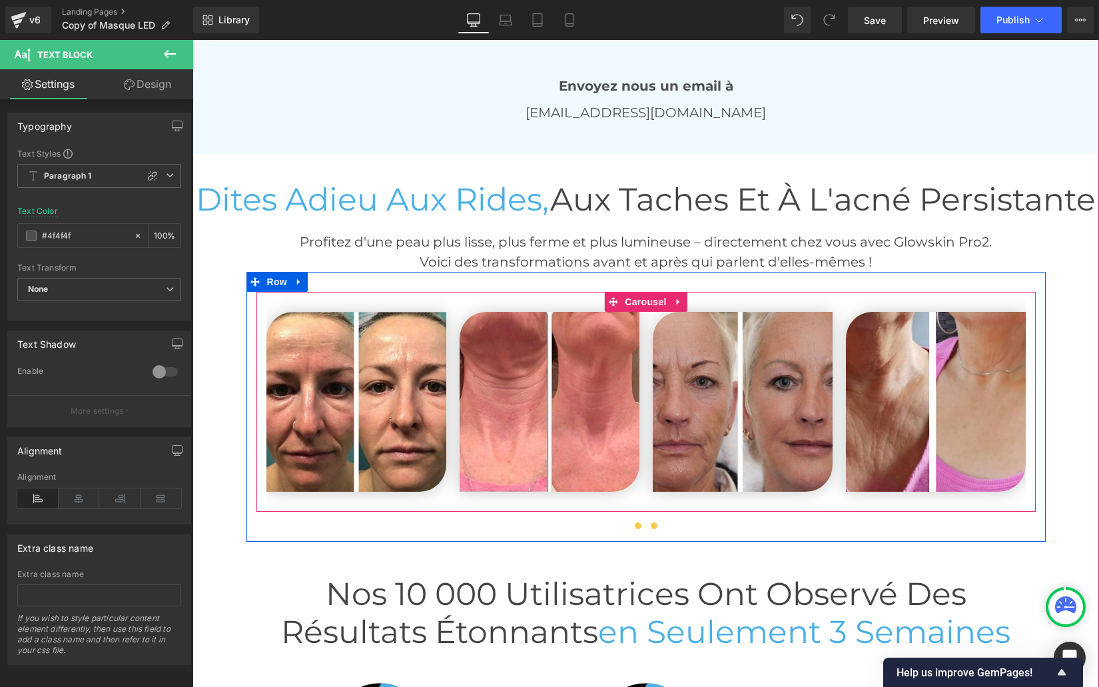
click at [652, 529] on span at bounding box center [654, 525] width 7 height 7
